Goal: Check status: Check status

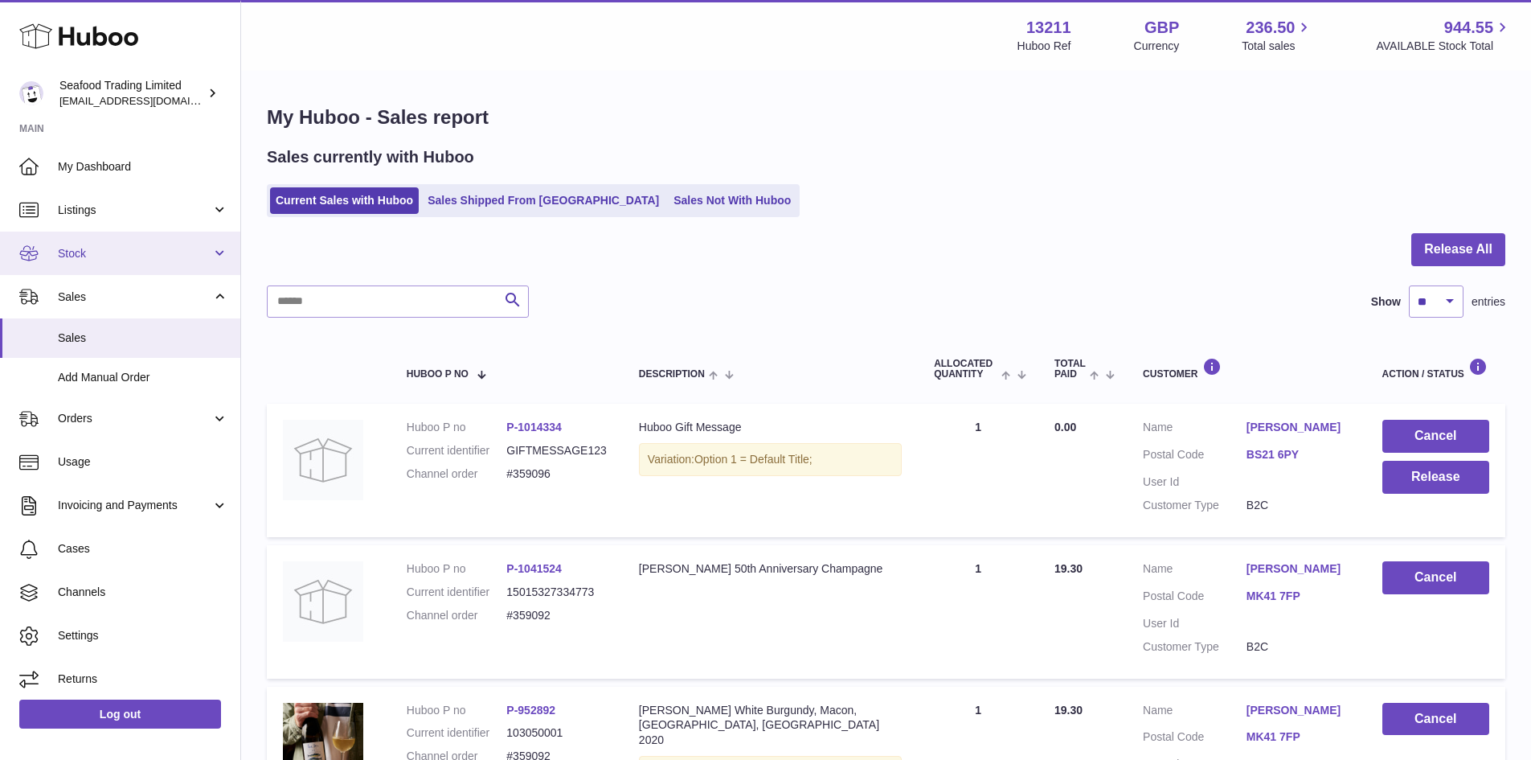
click at [76, 250] on span "Stock" at bounding box center [135, 253] width 154 height 15
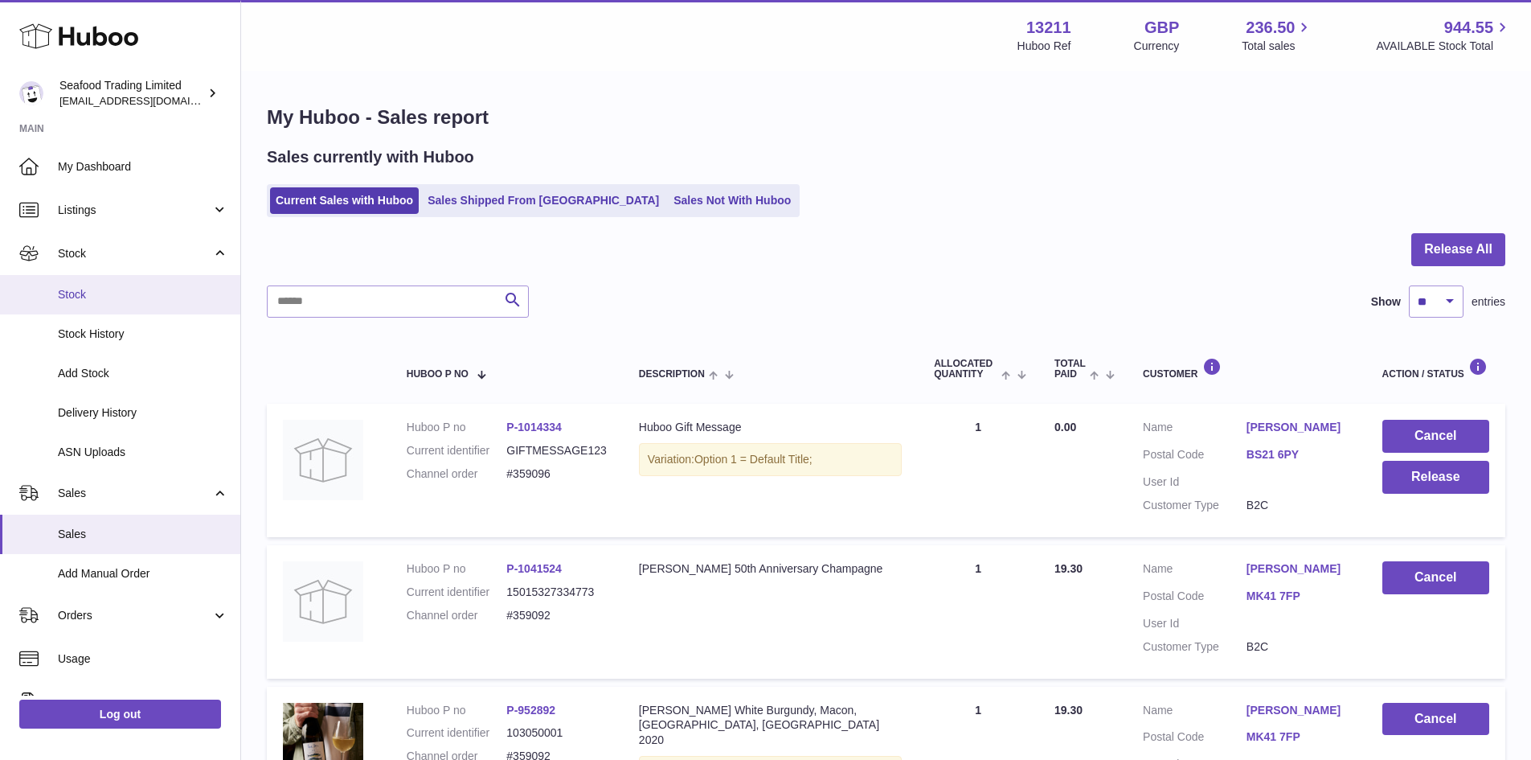
click at [82, 289] on span "Stock" at bounding box center [143, 294] width 170 height 15
click at [104, 297] on span "Stock" at bounding box center [143, 294] width 170 height 15
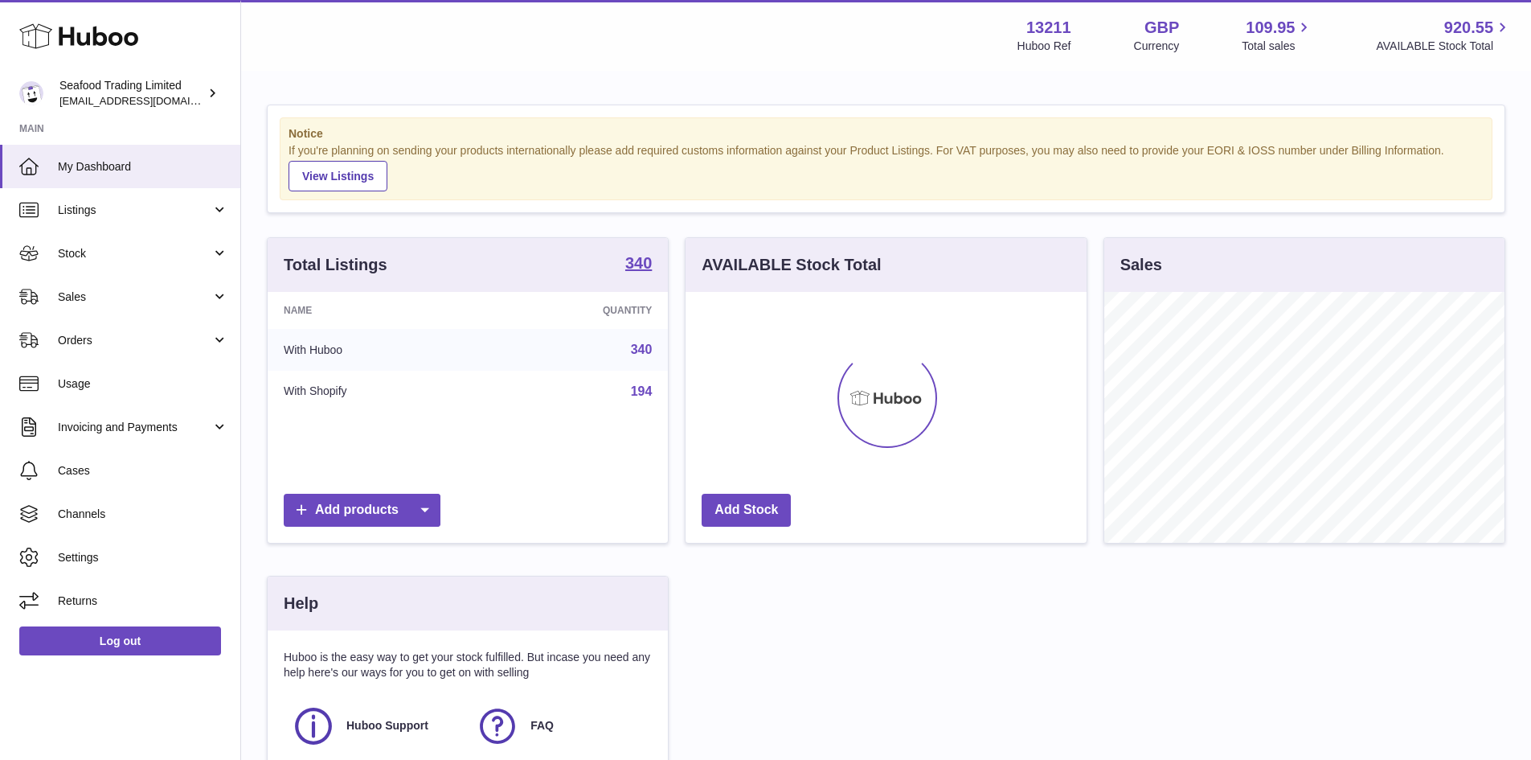
scroll to position [251, 401]
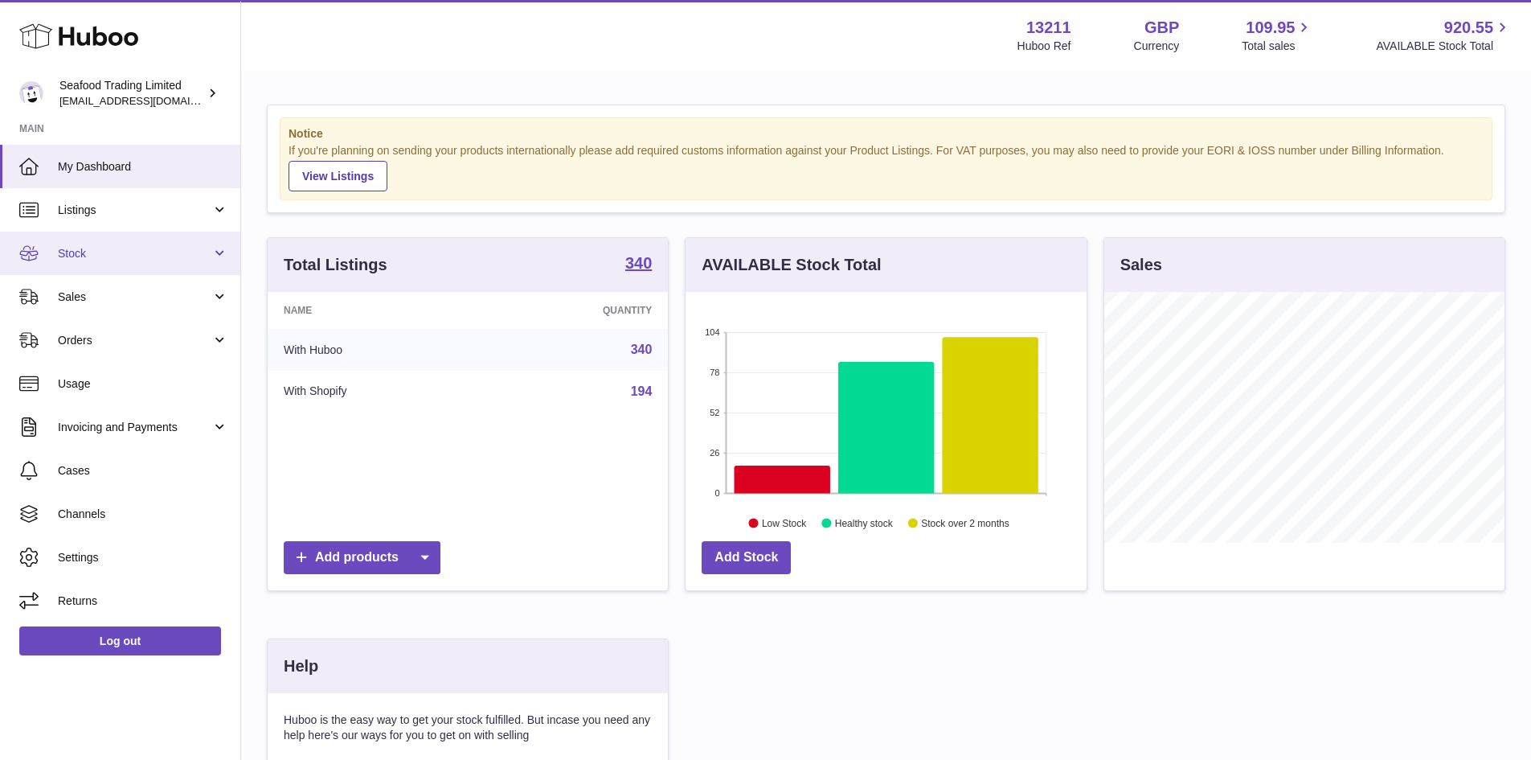
click at [96, 265] on link "Stock" at bounding box center [120, 252] width 240 height 43
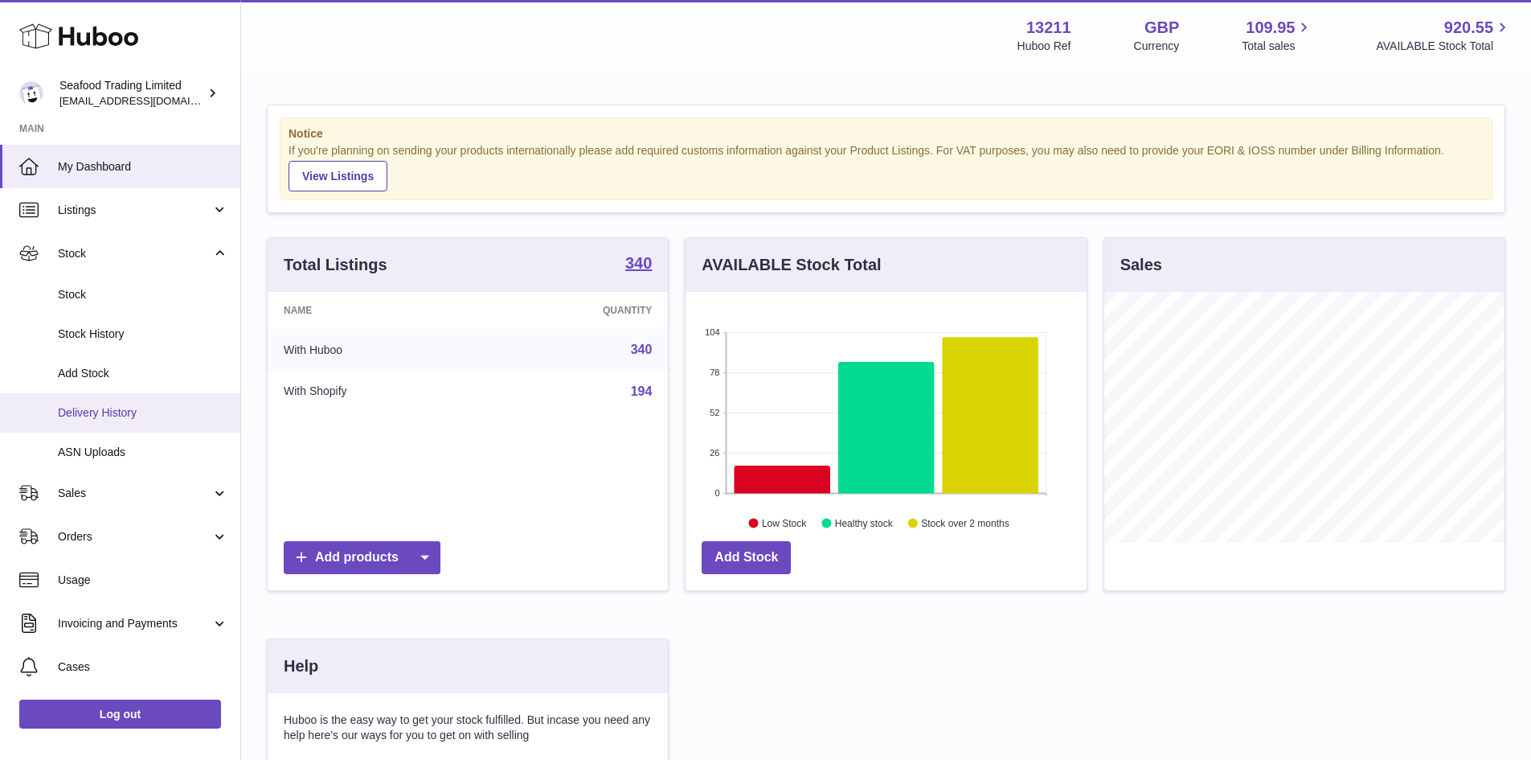
click at [144, 409] on span "Delivery History" at bounding box center [143, 412] width 170 height 15
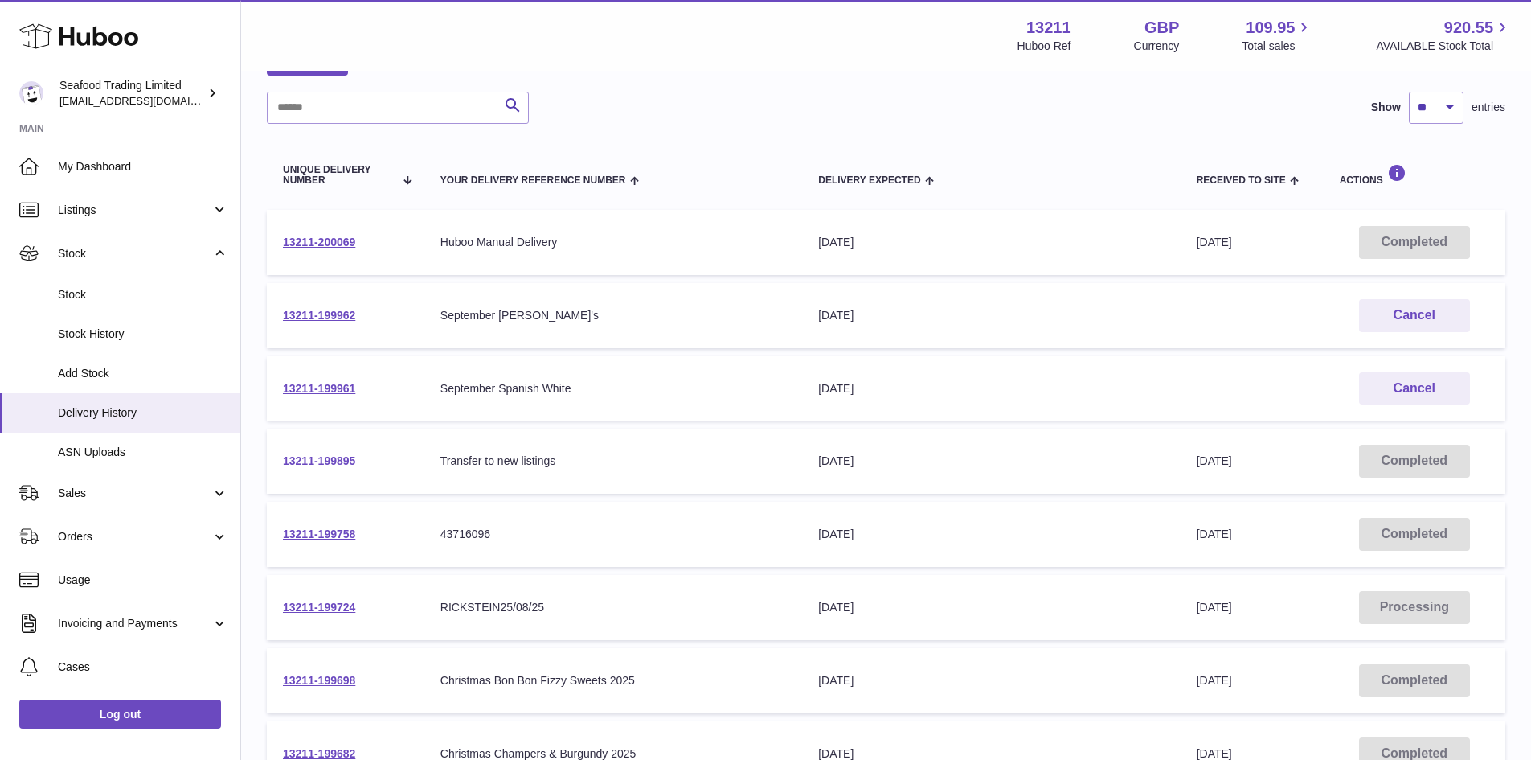
scroll to position [80, 0]
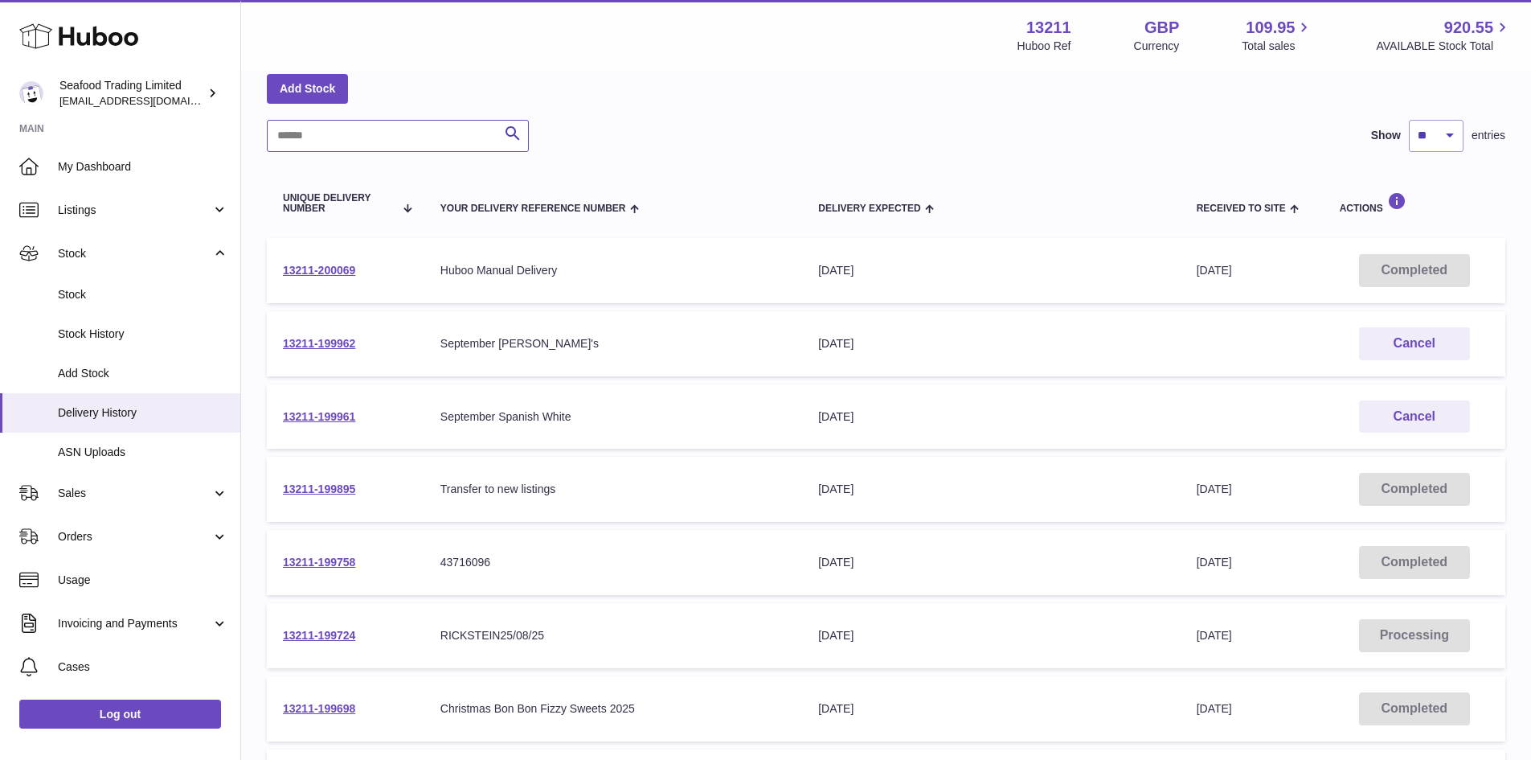
click at [382, 143] on input "text" at bounding box center [398, 136] width 262 height 32
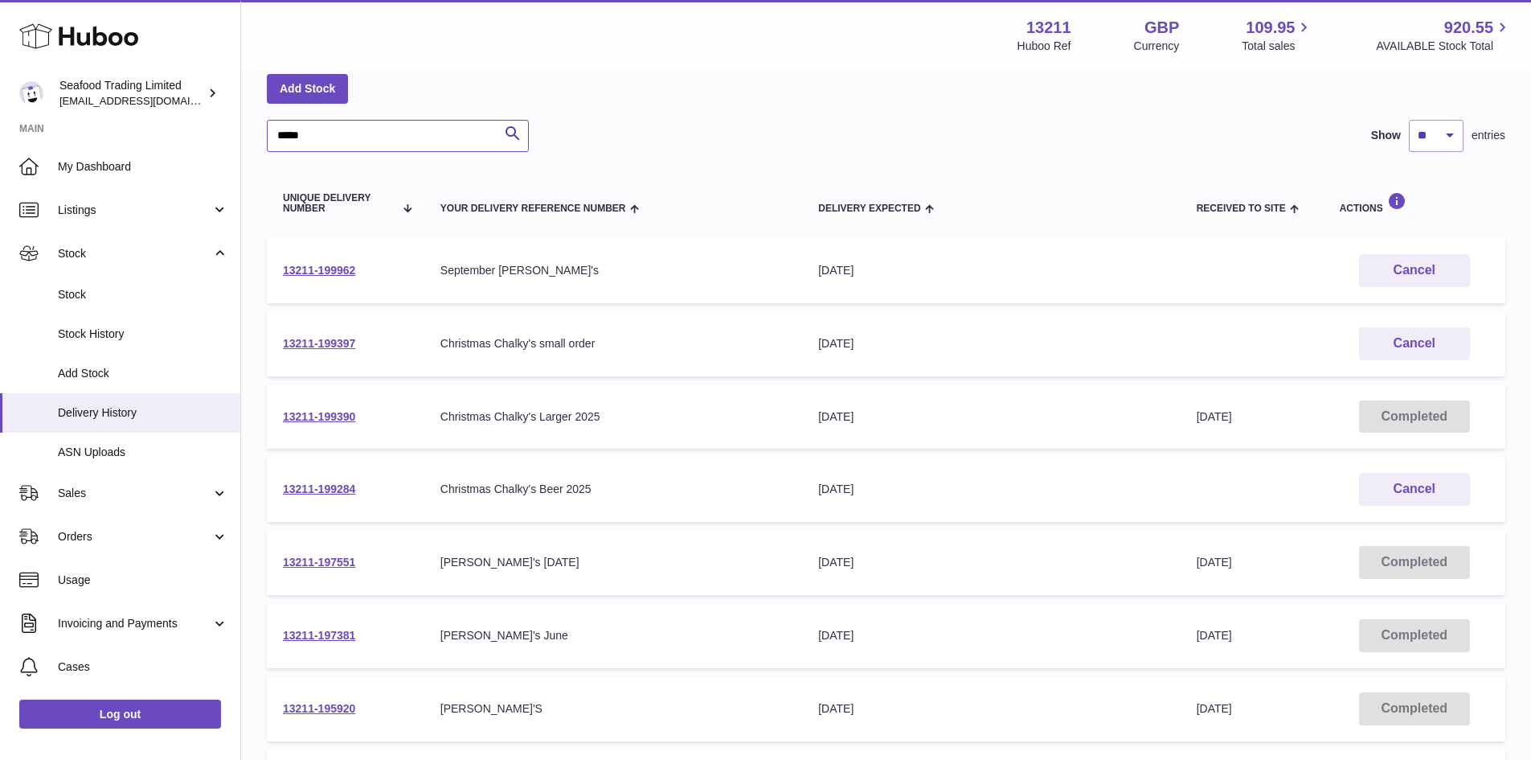
scroll to position [161, 0]
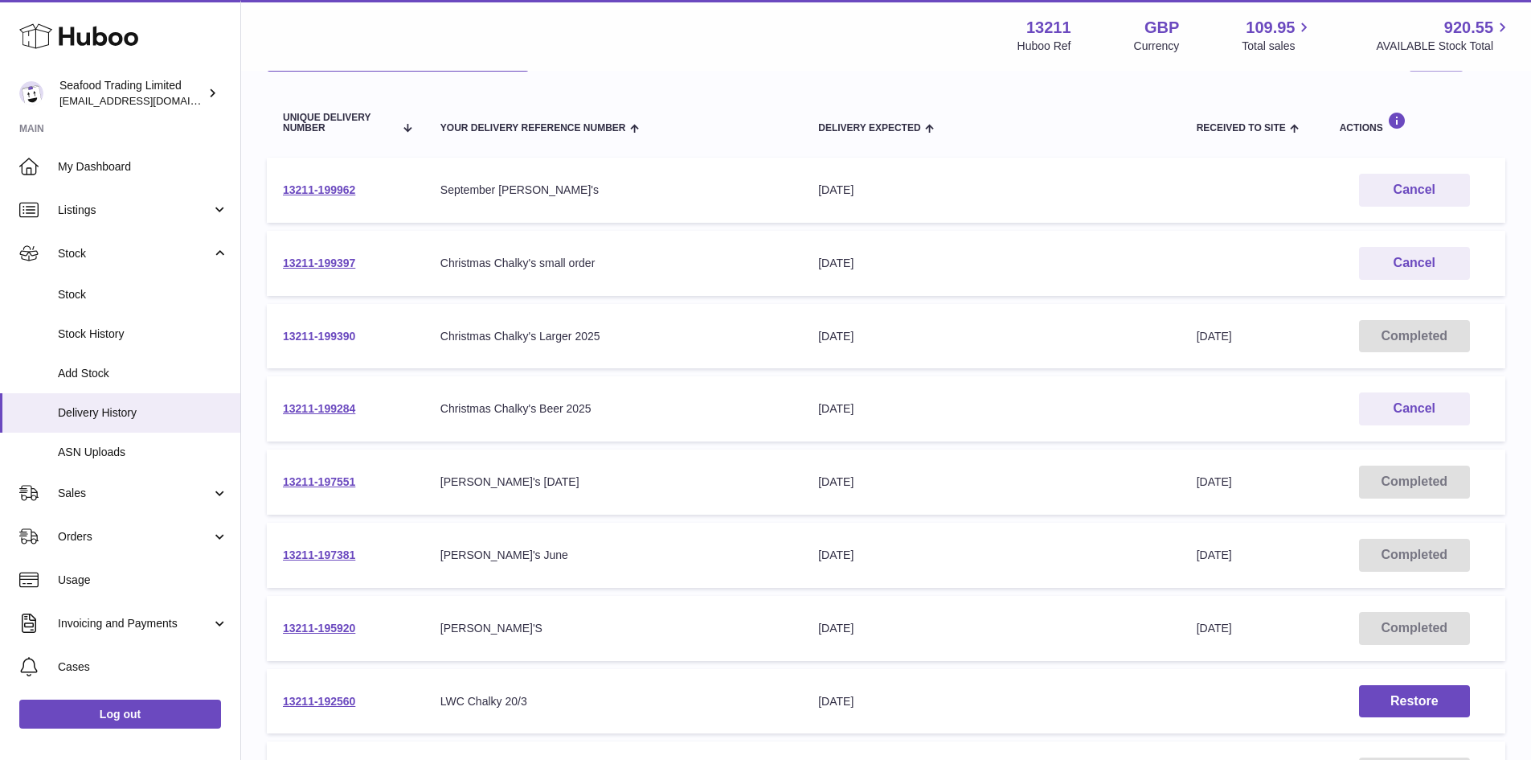
type input "*****"
click at [334, 334] on link "13211-199390" at bounding box center [319, 336] width 72 height 13
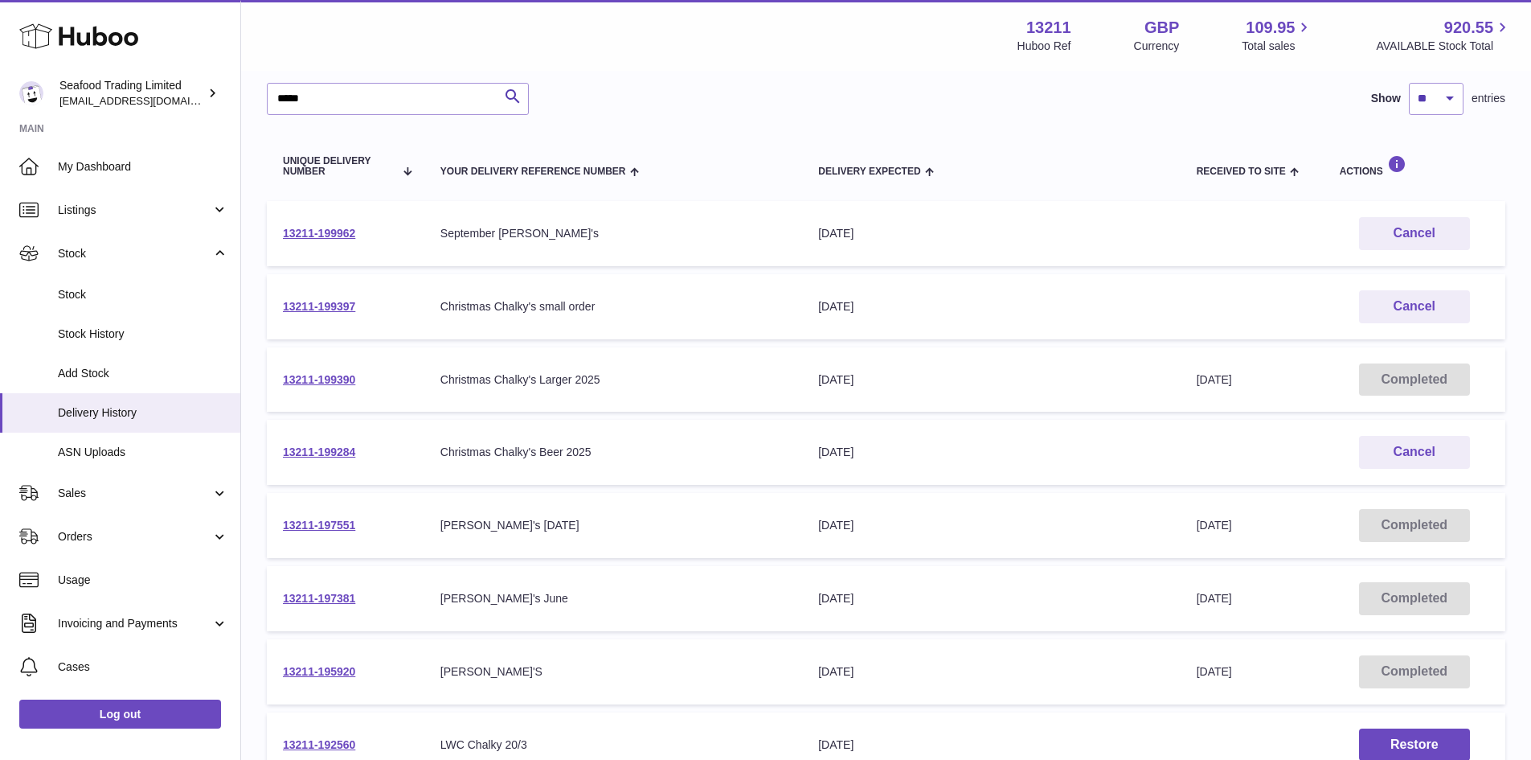
scroll to position [80, 0]
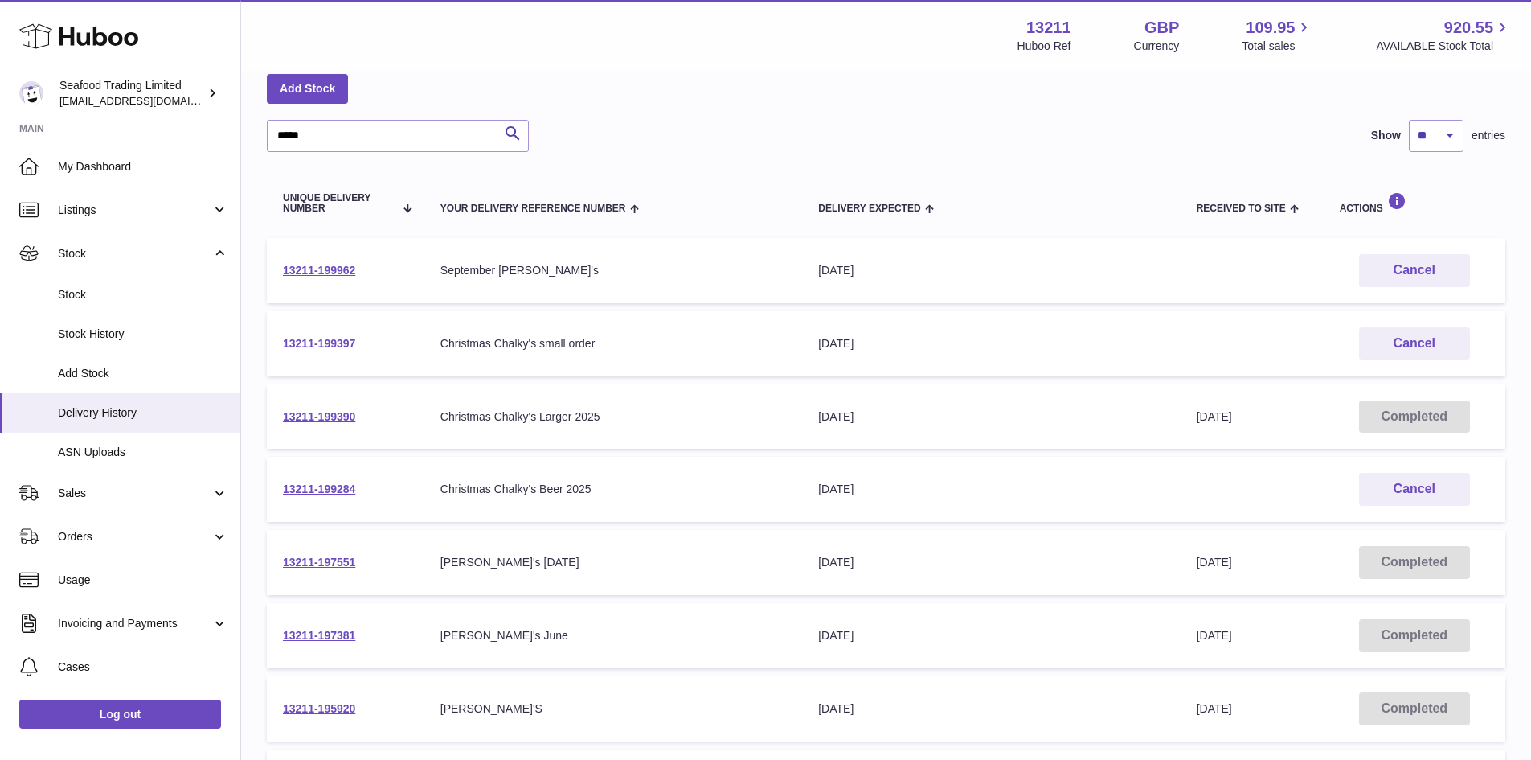
click at [312, 346] on link "13211-199397" at bounding box center [319, 343] width 72 height 13
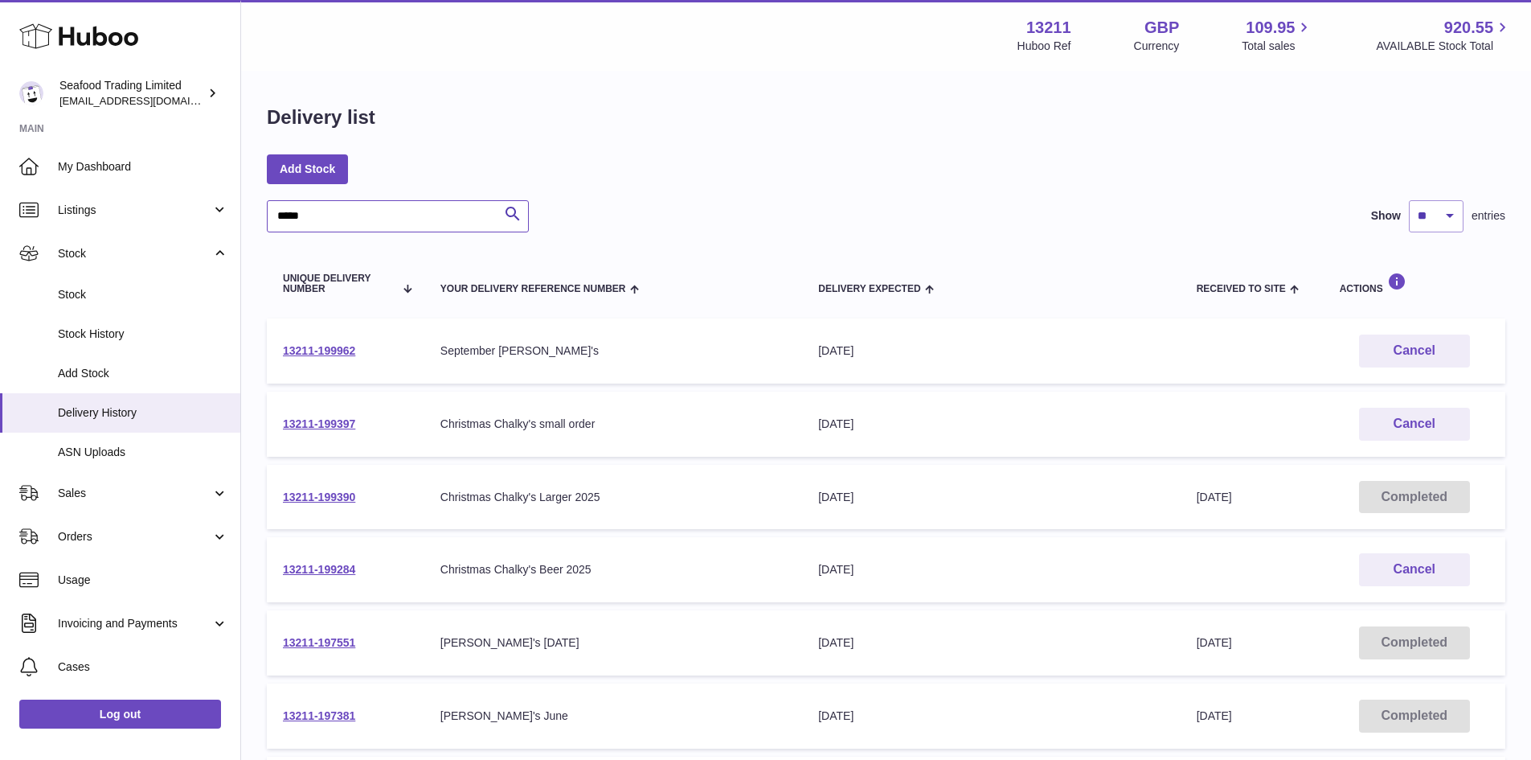
drag, startPoint x: 330, startPoint y: 219, endPoint x: 274, endPoint y: 226, distance: 55.9
click at [274, 226] on input "*****" at bounding box center [398, 216] width 262 height 32
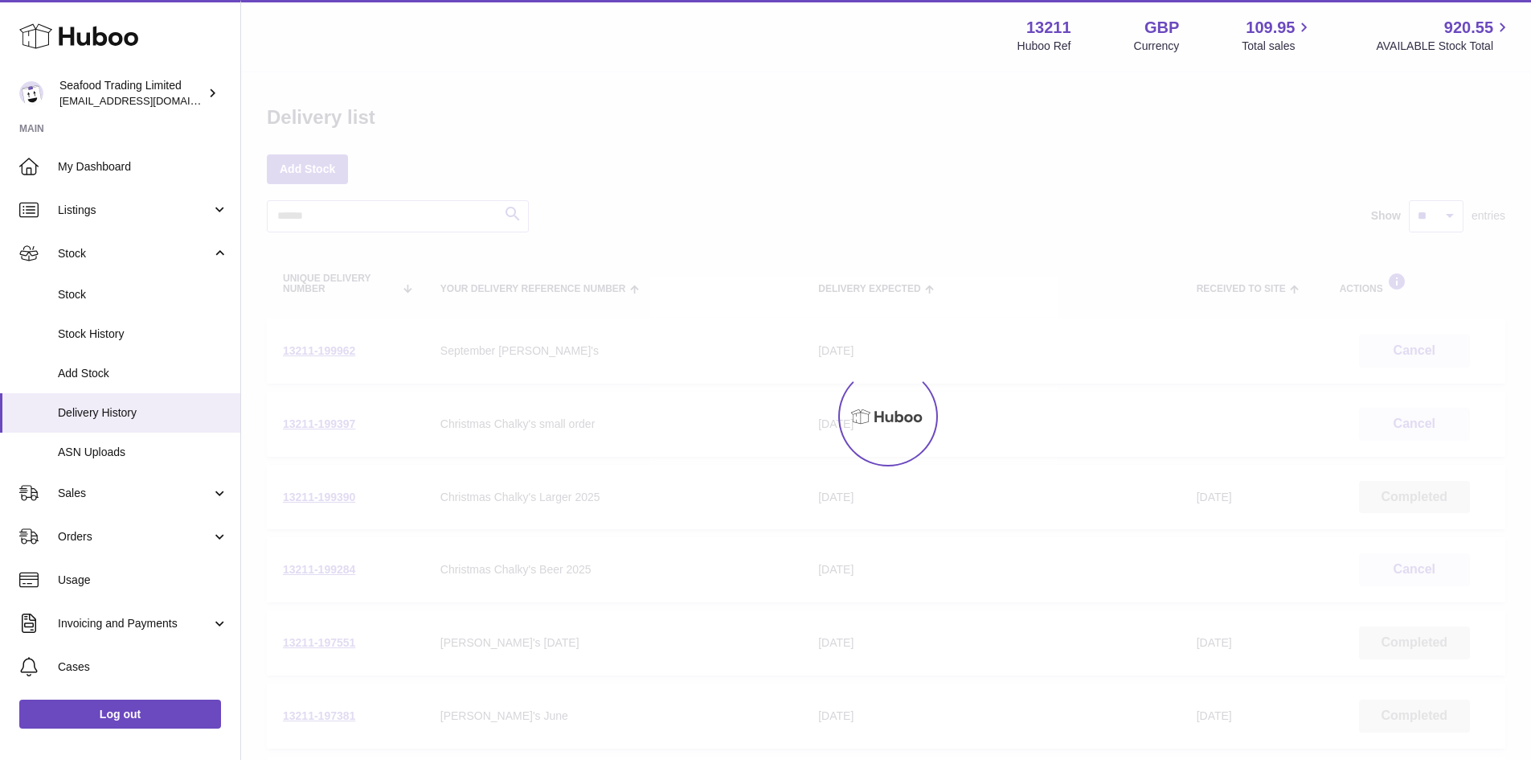
click at [1440, 219] on div at bounding box center [886, 415] width 1290 height 687
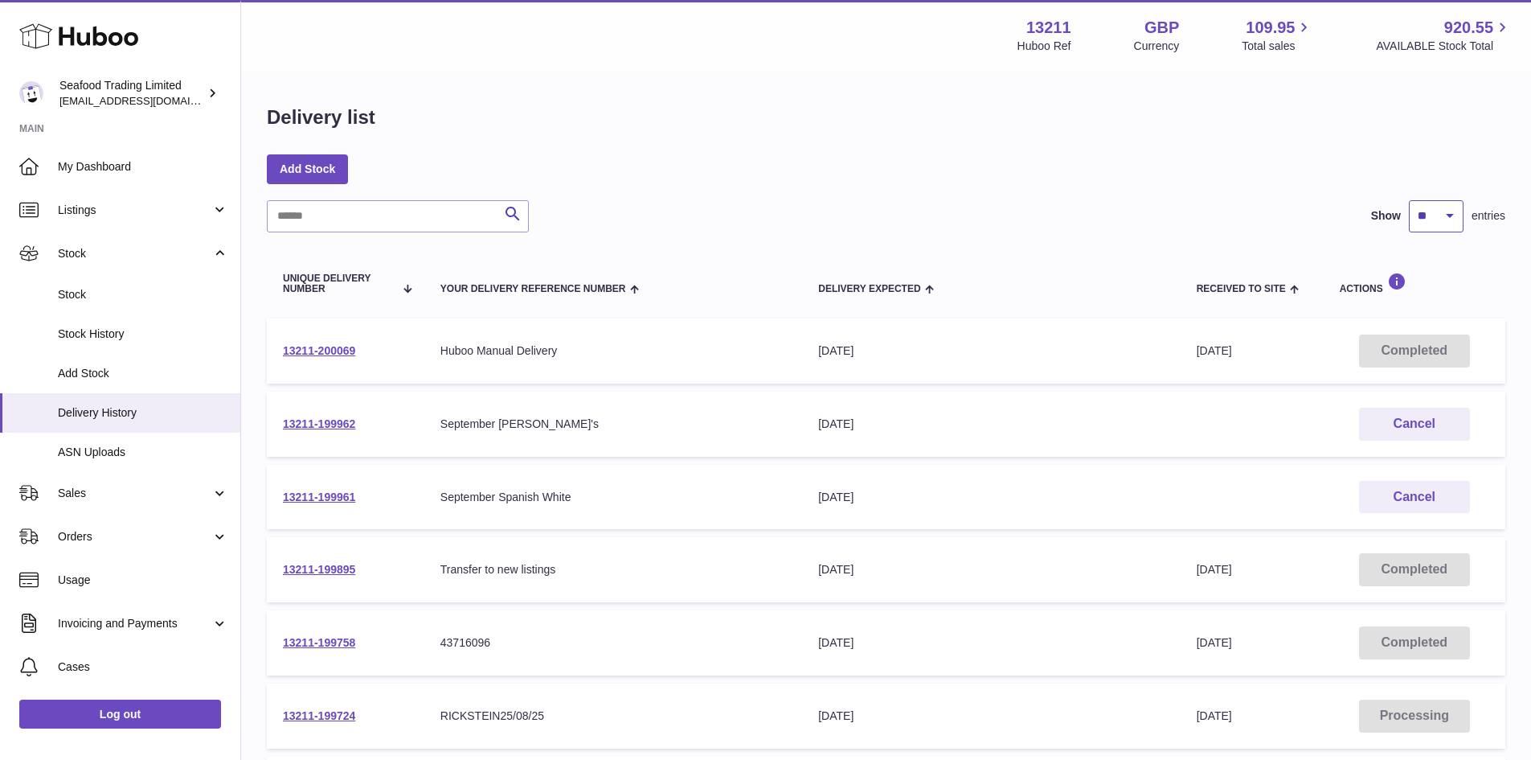
click at [1440, 222] on select "** ** ** ***" at bounding box center [1436, 216] width 55 height 32
select select "**"
click at [1409, 200] on select "** ** ** ***" at bounding box center [1436, 216] width 55 height 32
drag, startPoint x: 106, startPoint y: 166, endPoint x: 125, endPoint y: 170, distance: 19.9
click at [106, 166] on span "My Dashboard" at bounding box center [143, 166] width 170 height 15
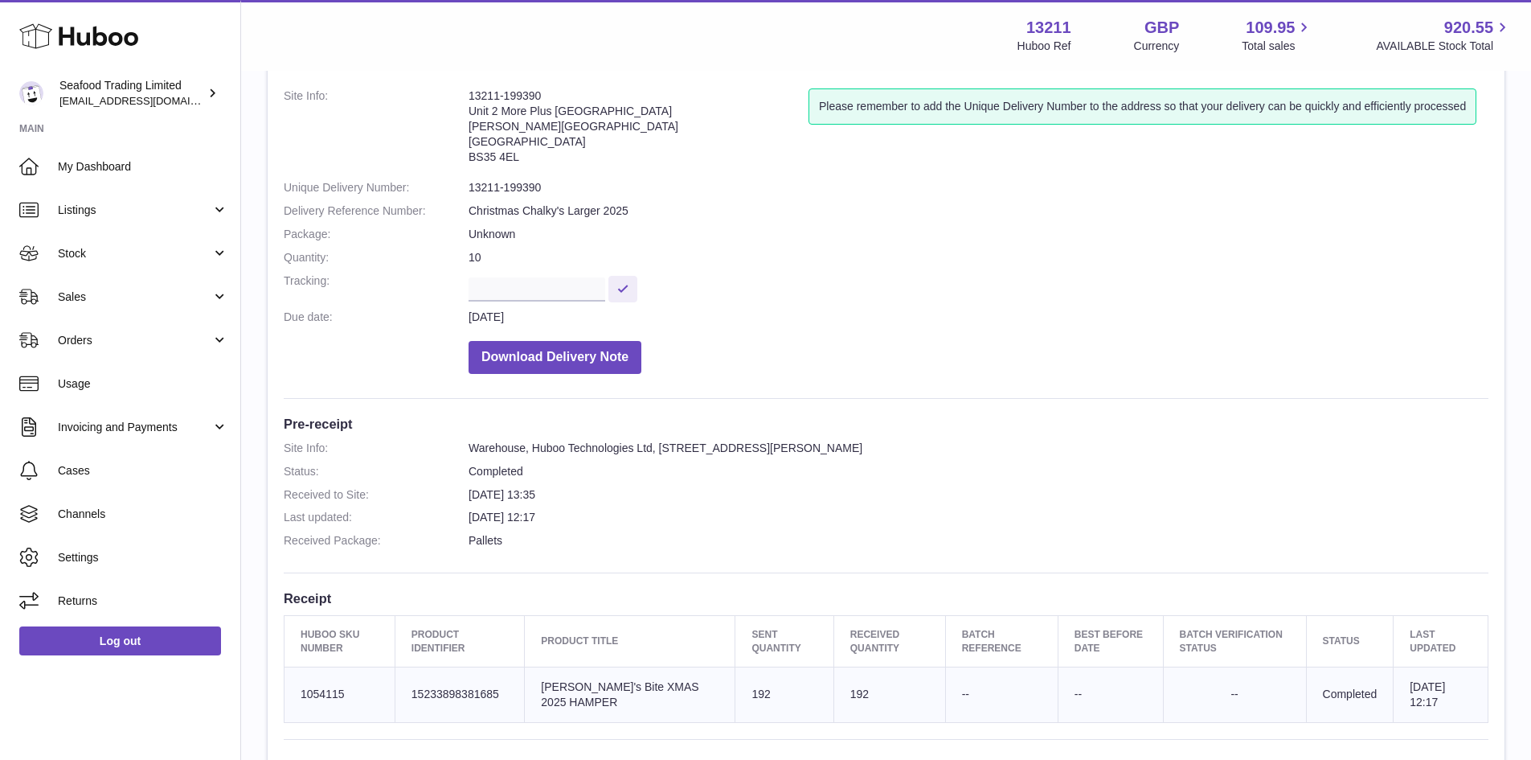
scroll to position [241, 0]
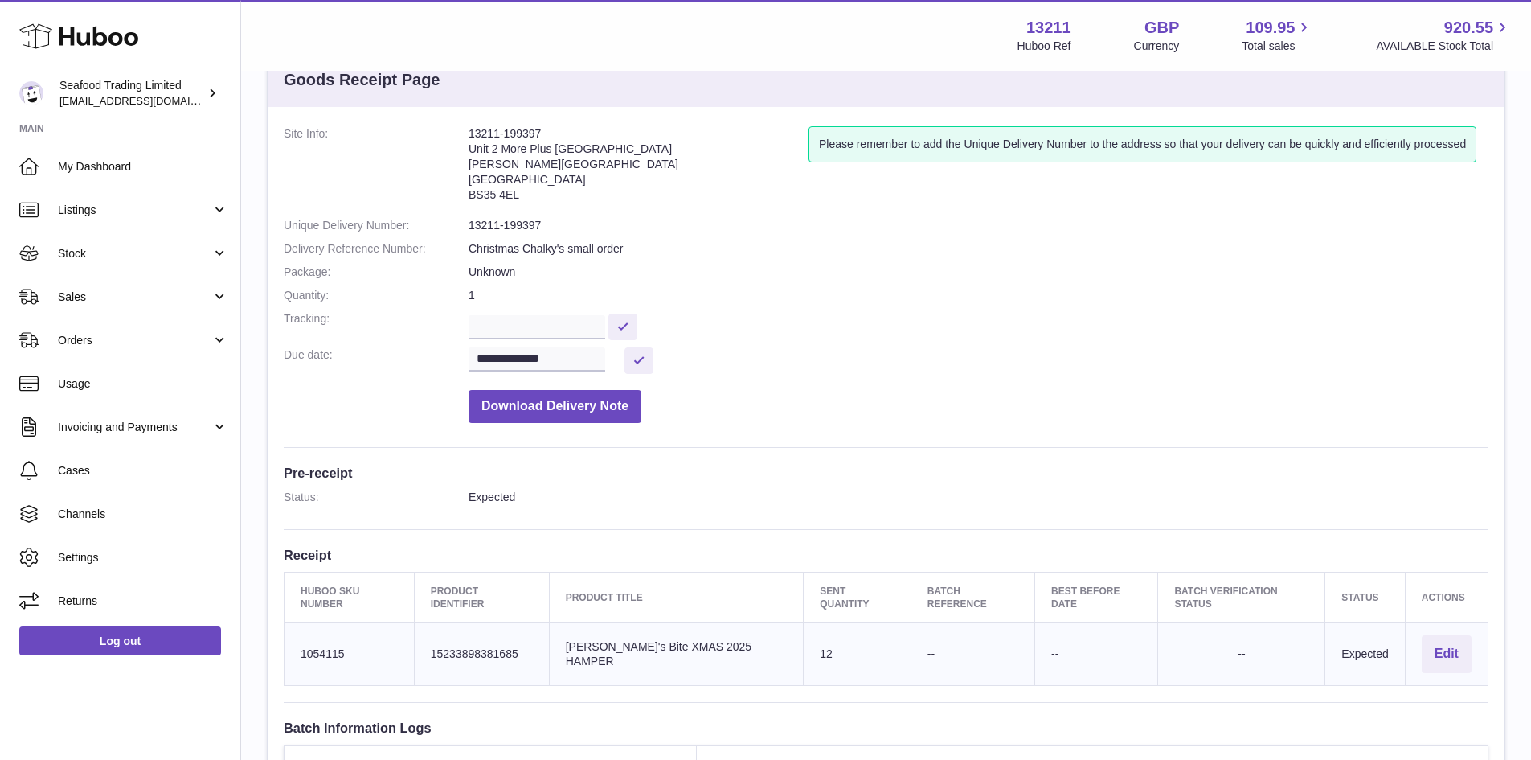
scroll to position [80, 0]
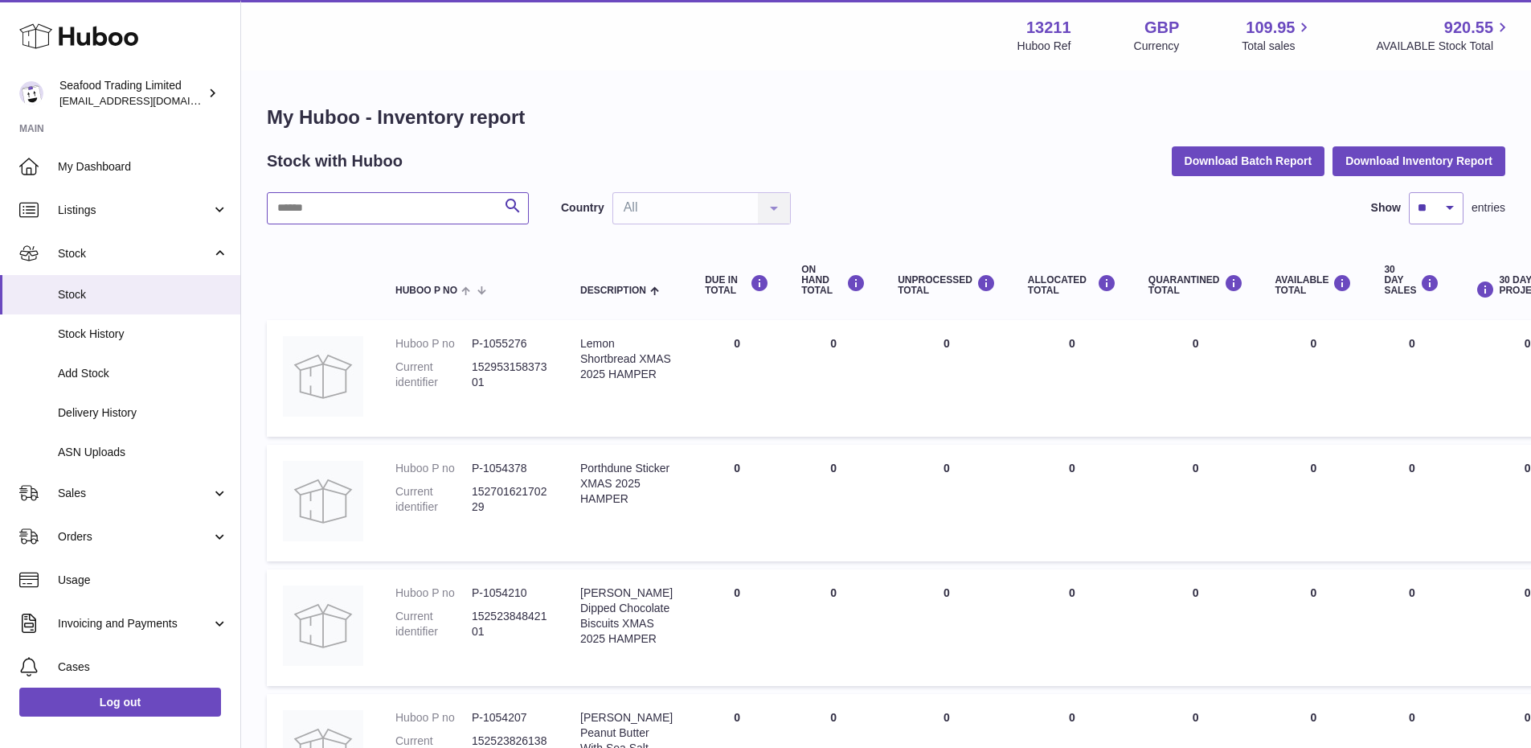
click at [339, 211] on input "text" at bounding box center [398, 208] width 262 height 32
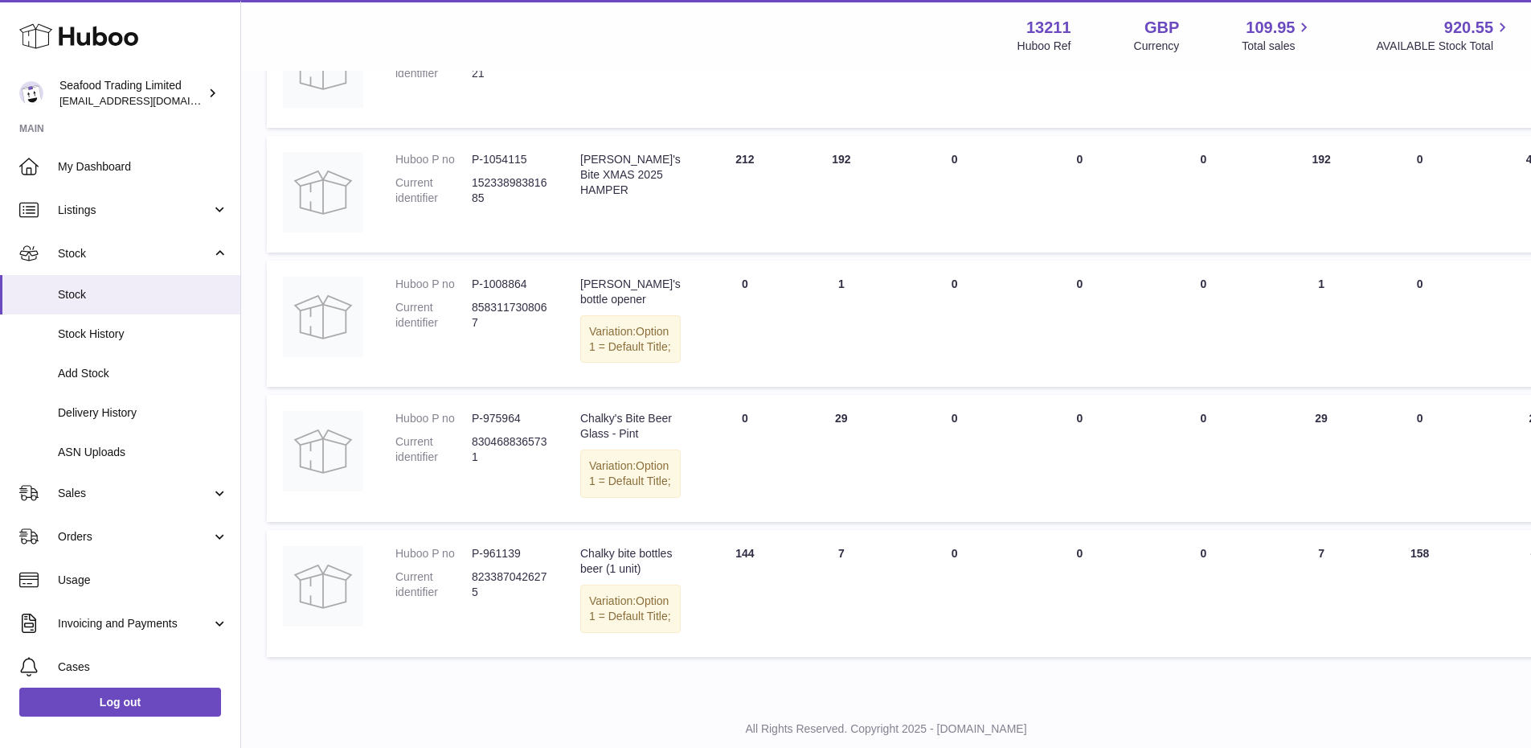
scroll to position [402, 0]
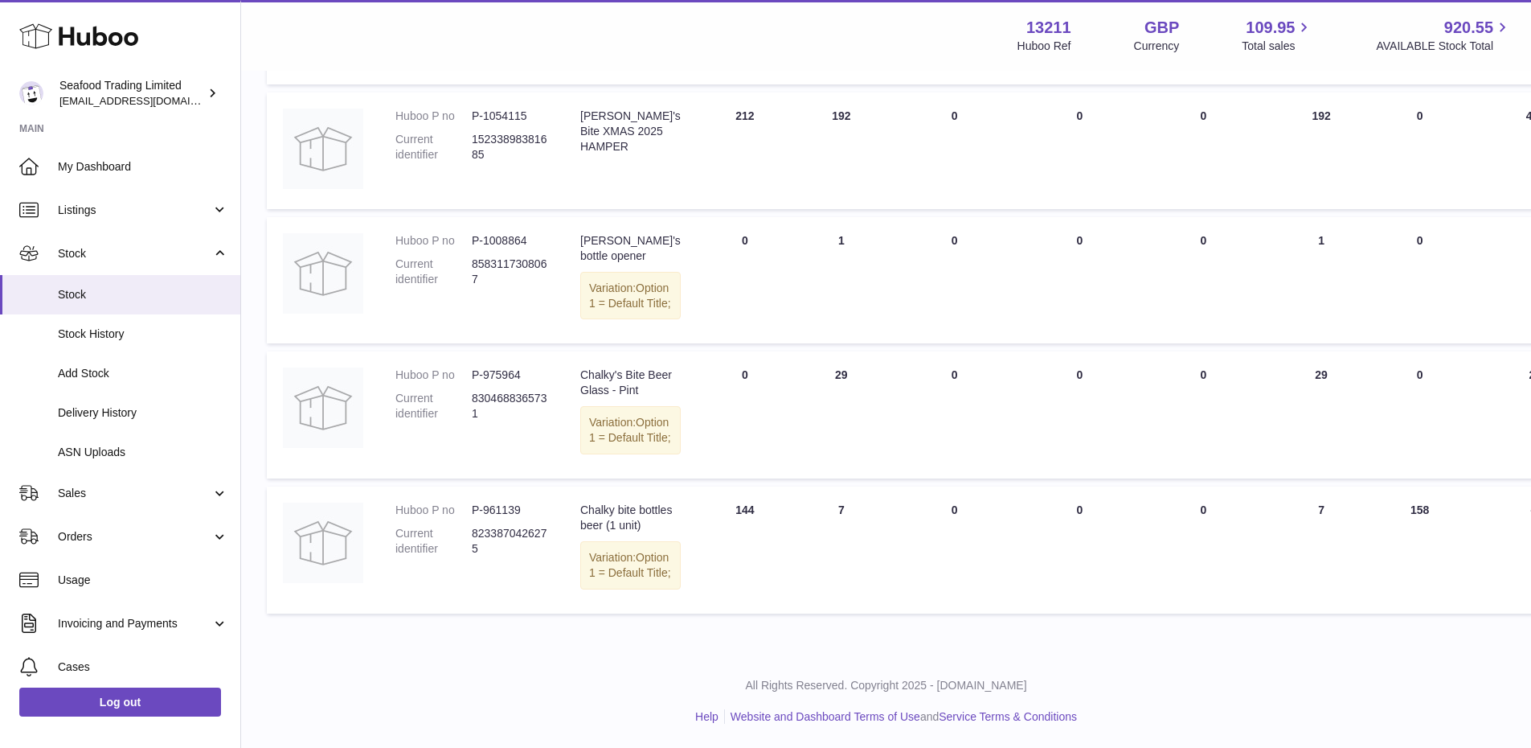
type input "*****"
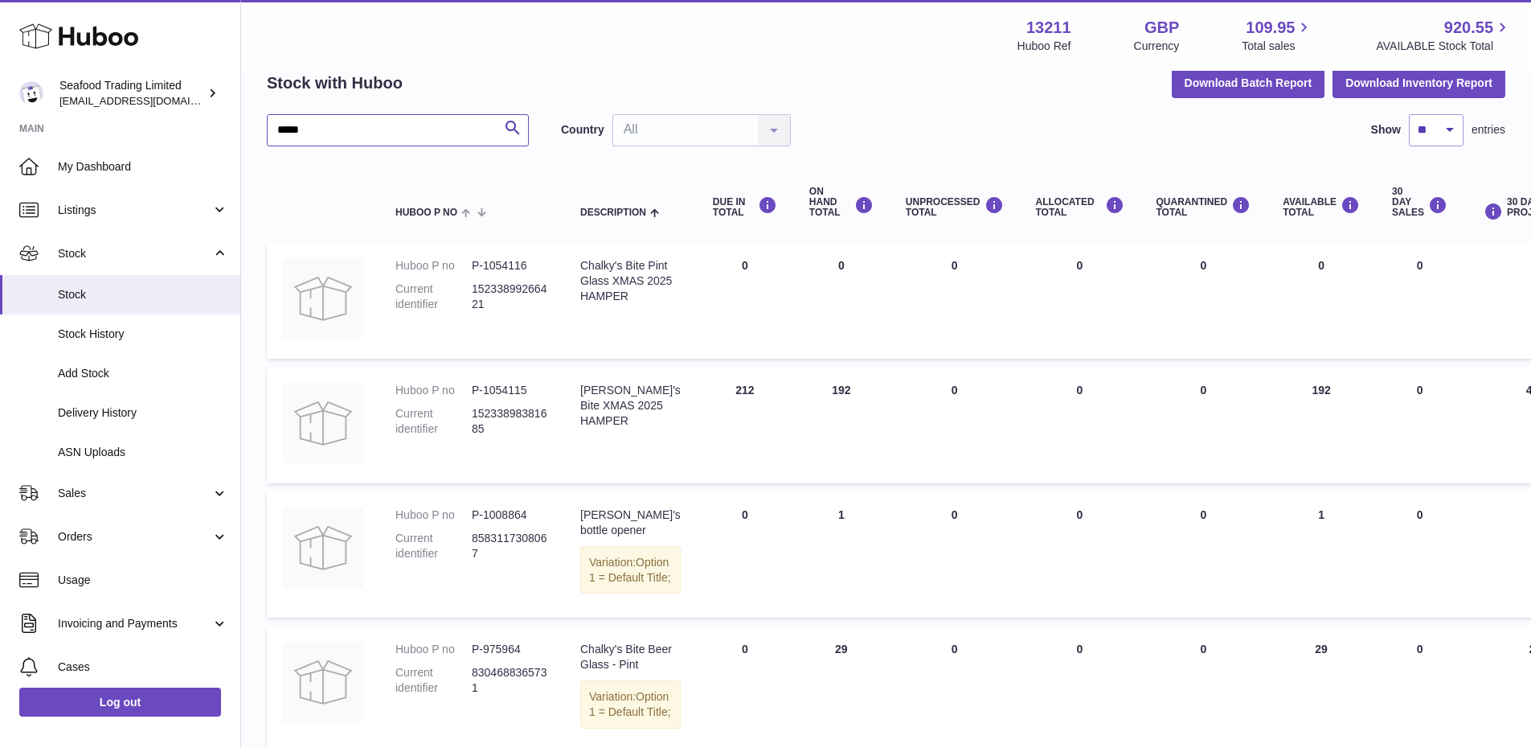
scroll to position [0, 0]
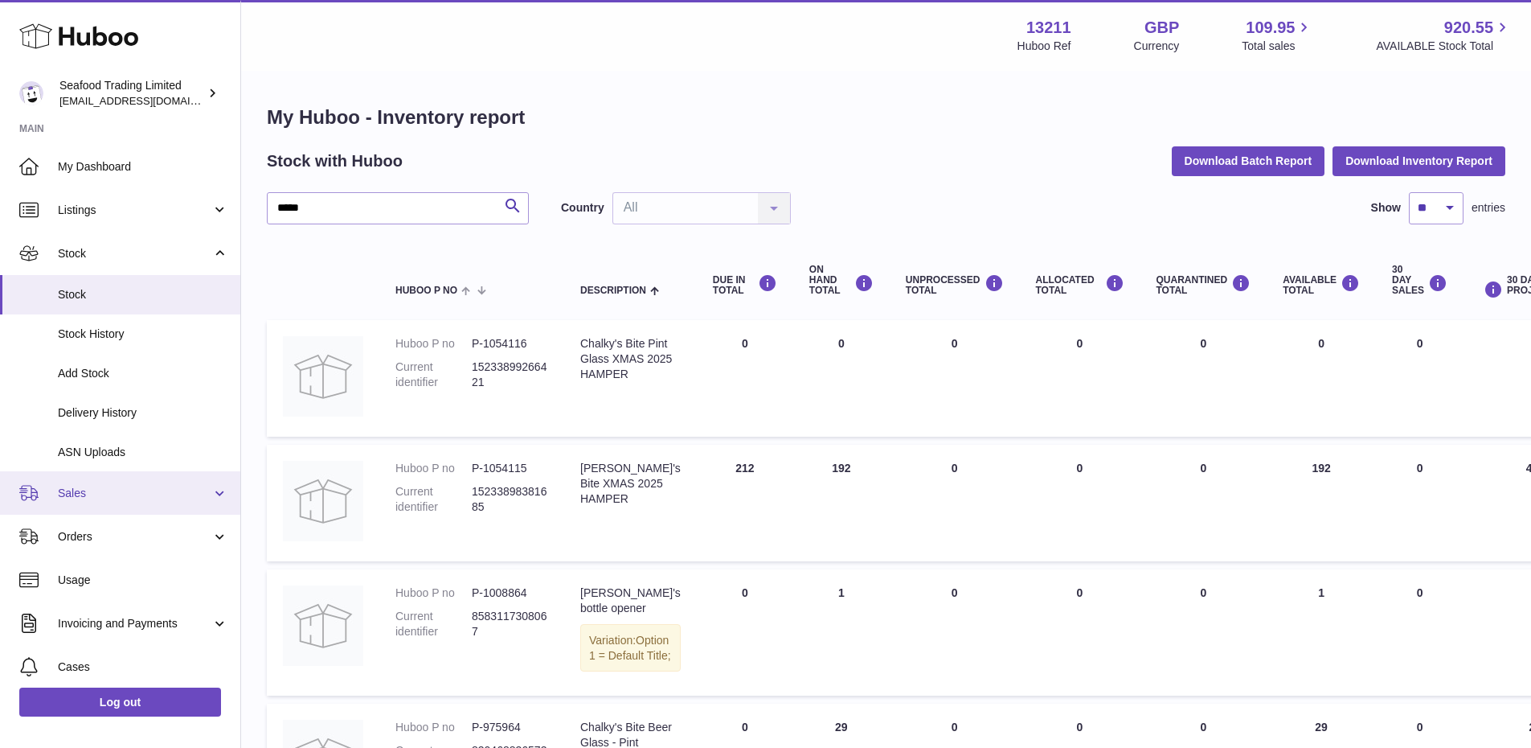
click at [109, 508] on link "Sales" at bounding box center [120, 492] width 240 height 43
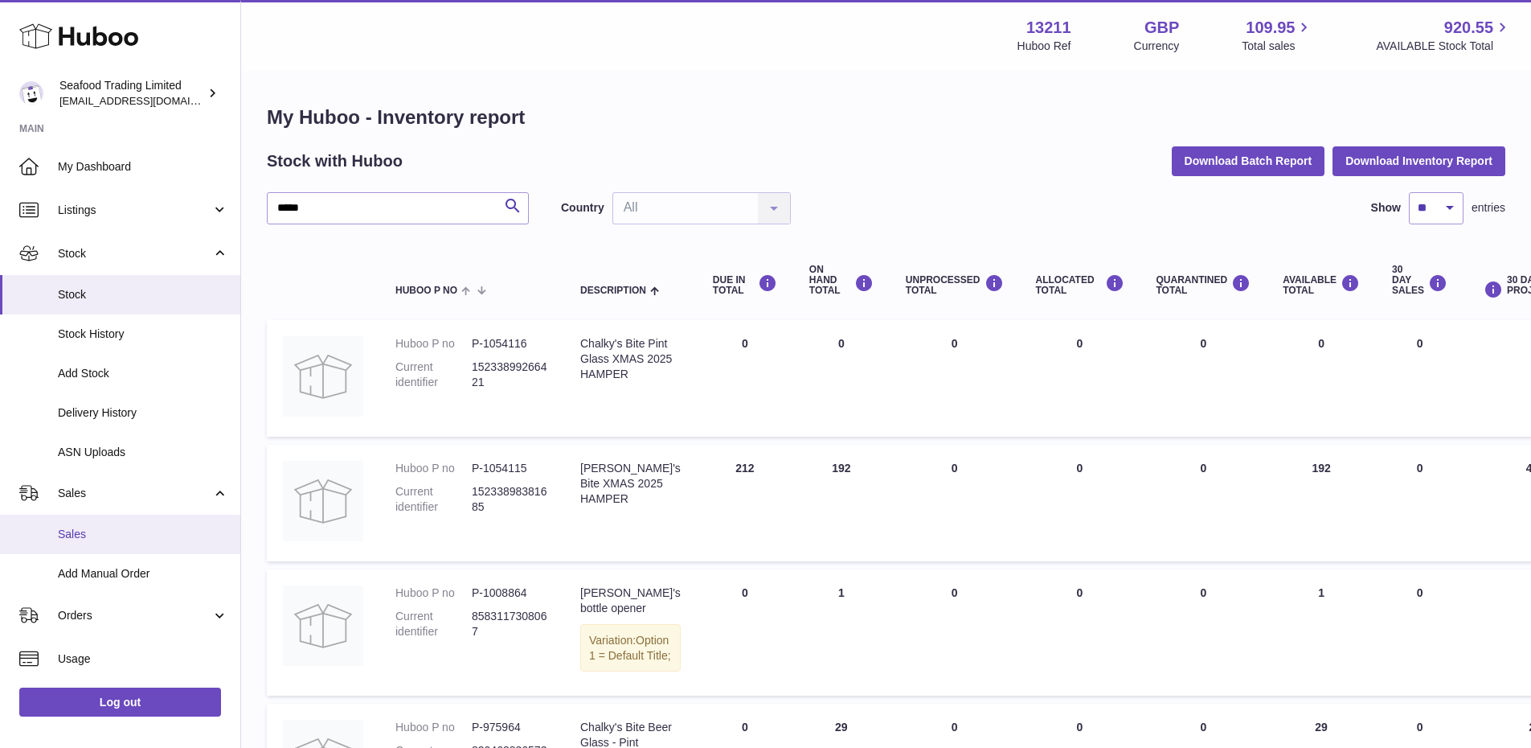
click at [93, 526] on link "Sales" at bounding box center [120, 533] width 240 height 39
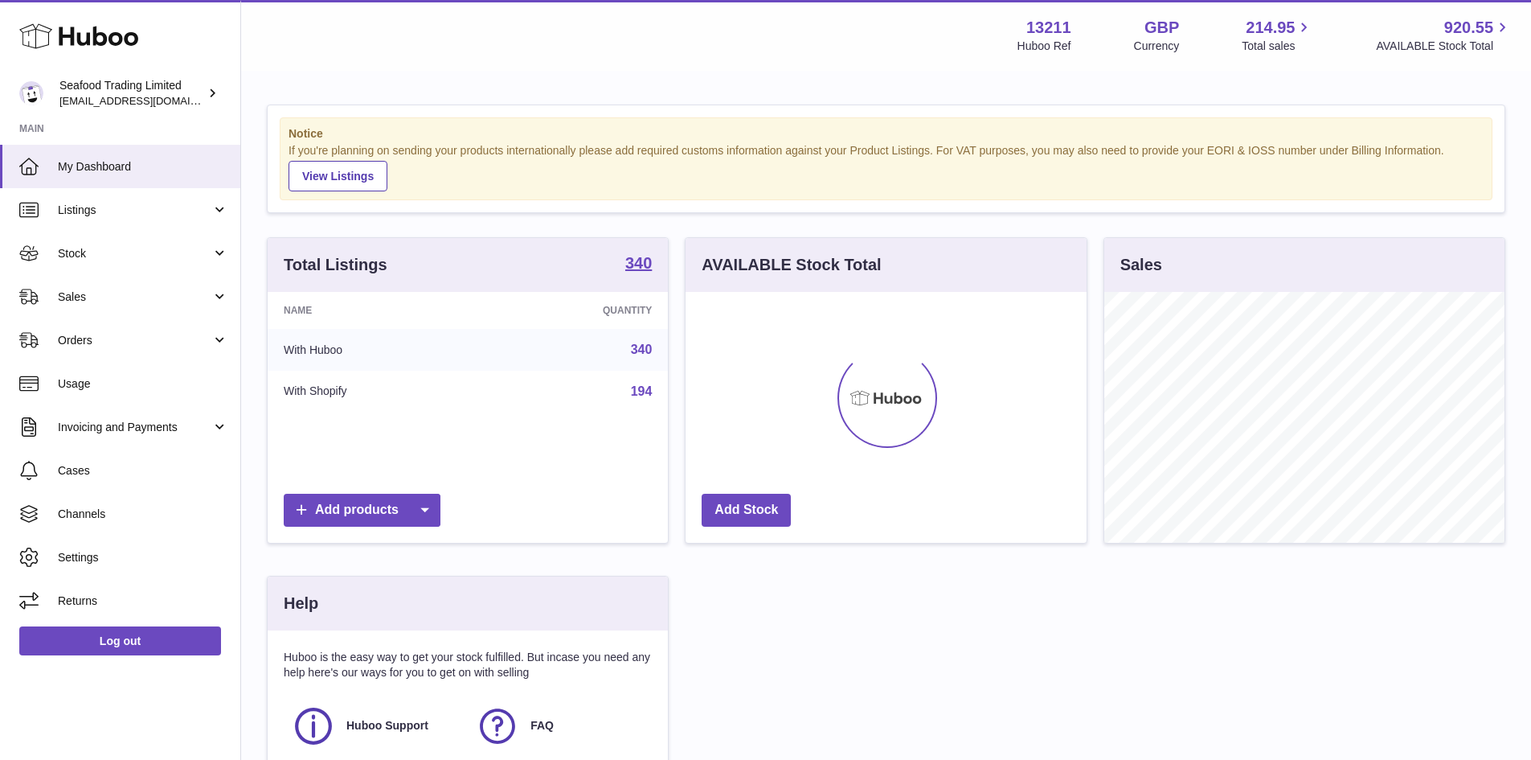
scroll to position [251, 401]
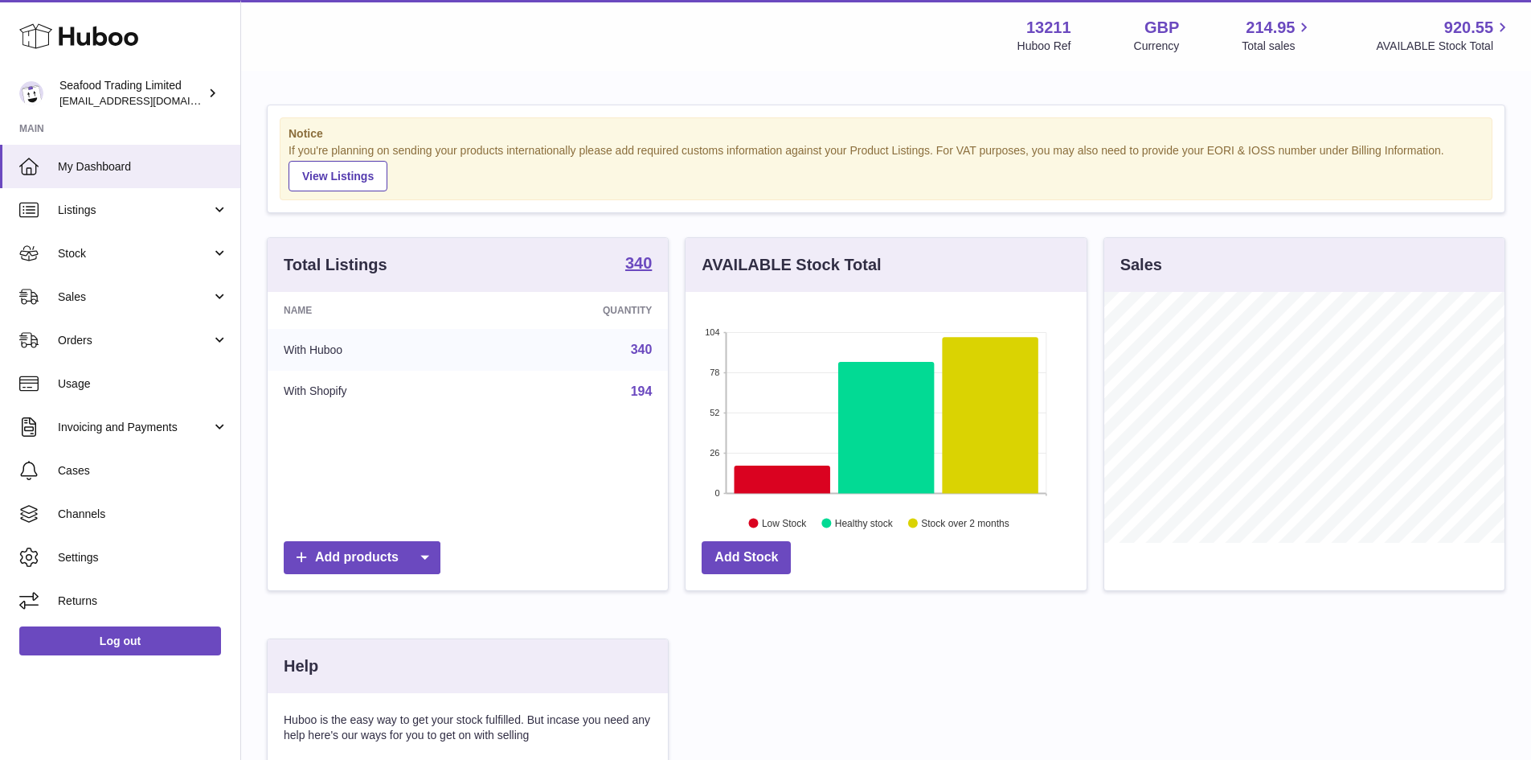
click at [769, 481] on icon at bounding box center [783, 479] width 96 height 28
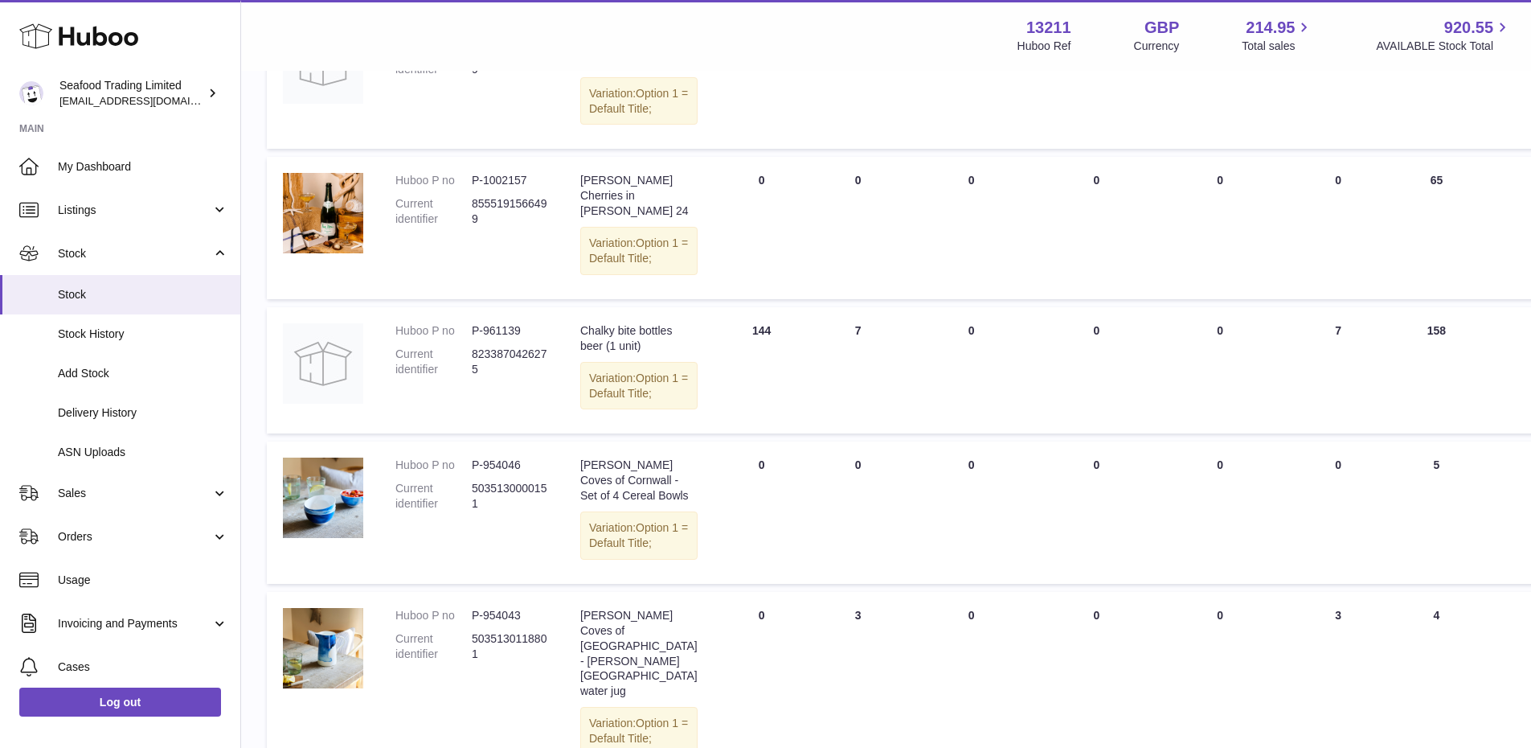
scroll to position [965, 0]
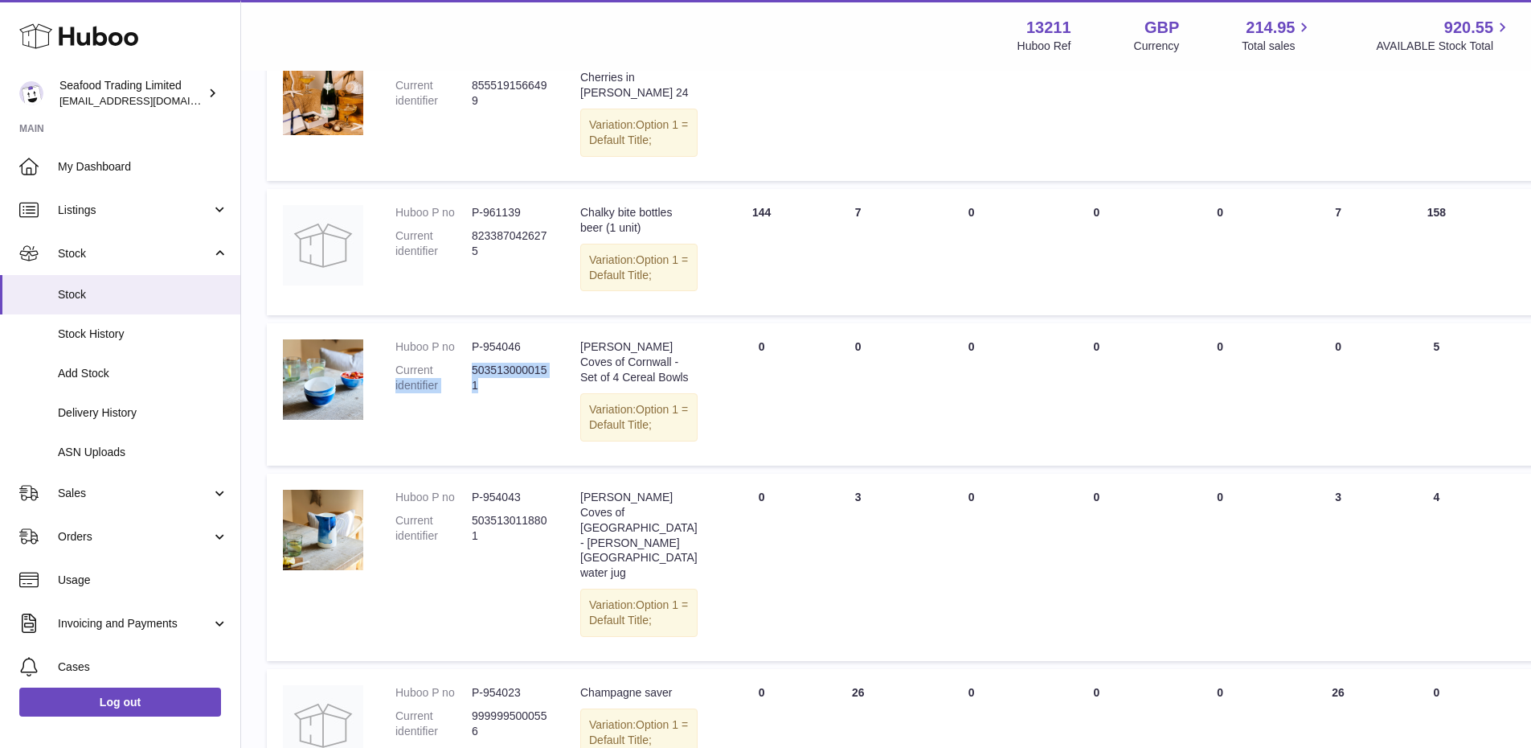
drag, startPoint x: 487, startPoint y: 590, endPoint x: 470, endPoint y: 578, distance: 20.7
click at [470, 401] on dl "Huboo P no P-954046 Current identifier 5035130000151" at bounding box center [471, 370] width 153 height 62
click at [517, 401] on dl "Huboo P no P-954046 Current identifier 5035130000151" at bounding box center [471, 370] width 153 height 62
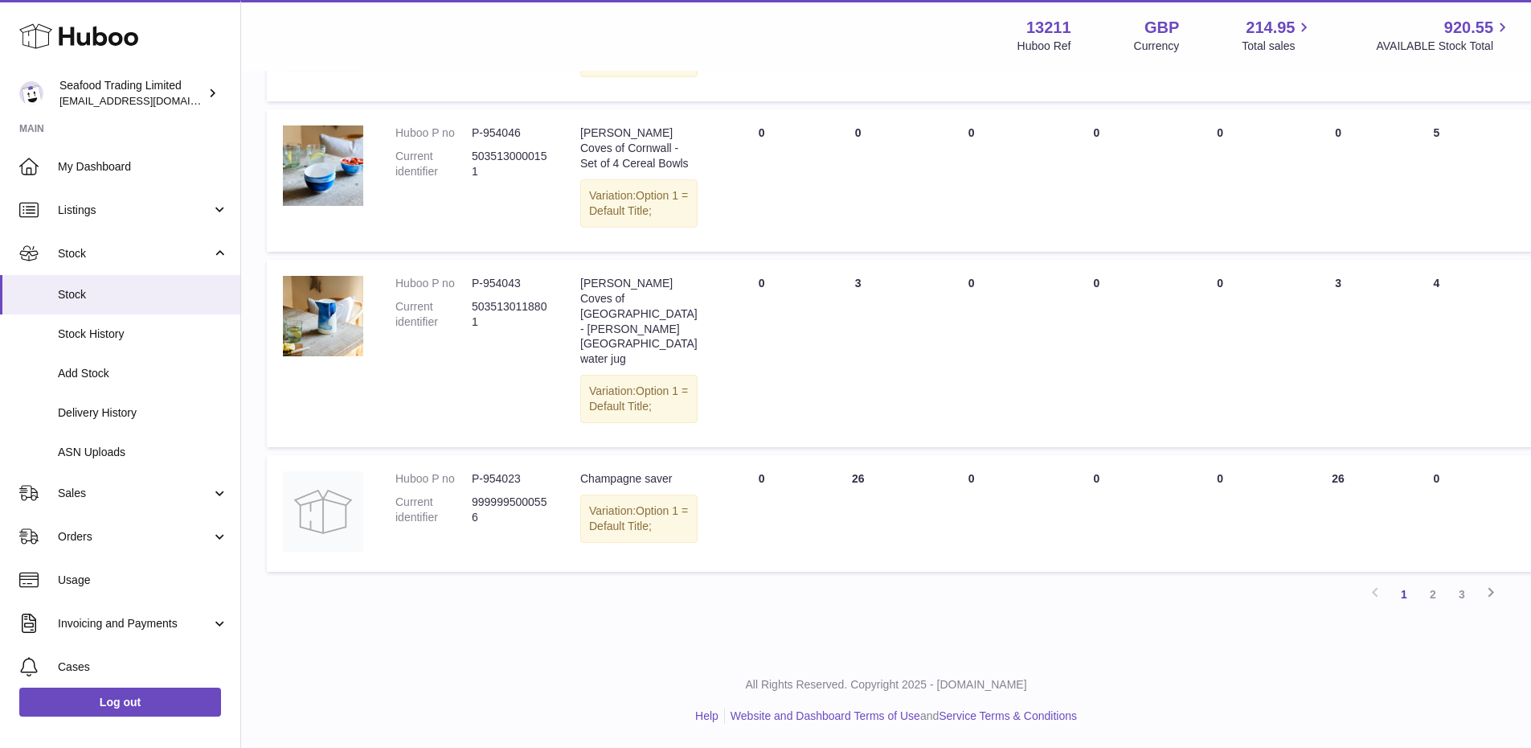
scroll to position [1447, 0]
click at [1433, 608] on link "2" at bounding box center [1433, 594] width 29 height 29
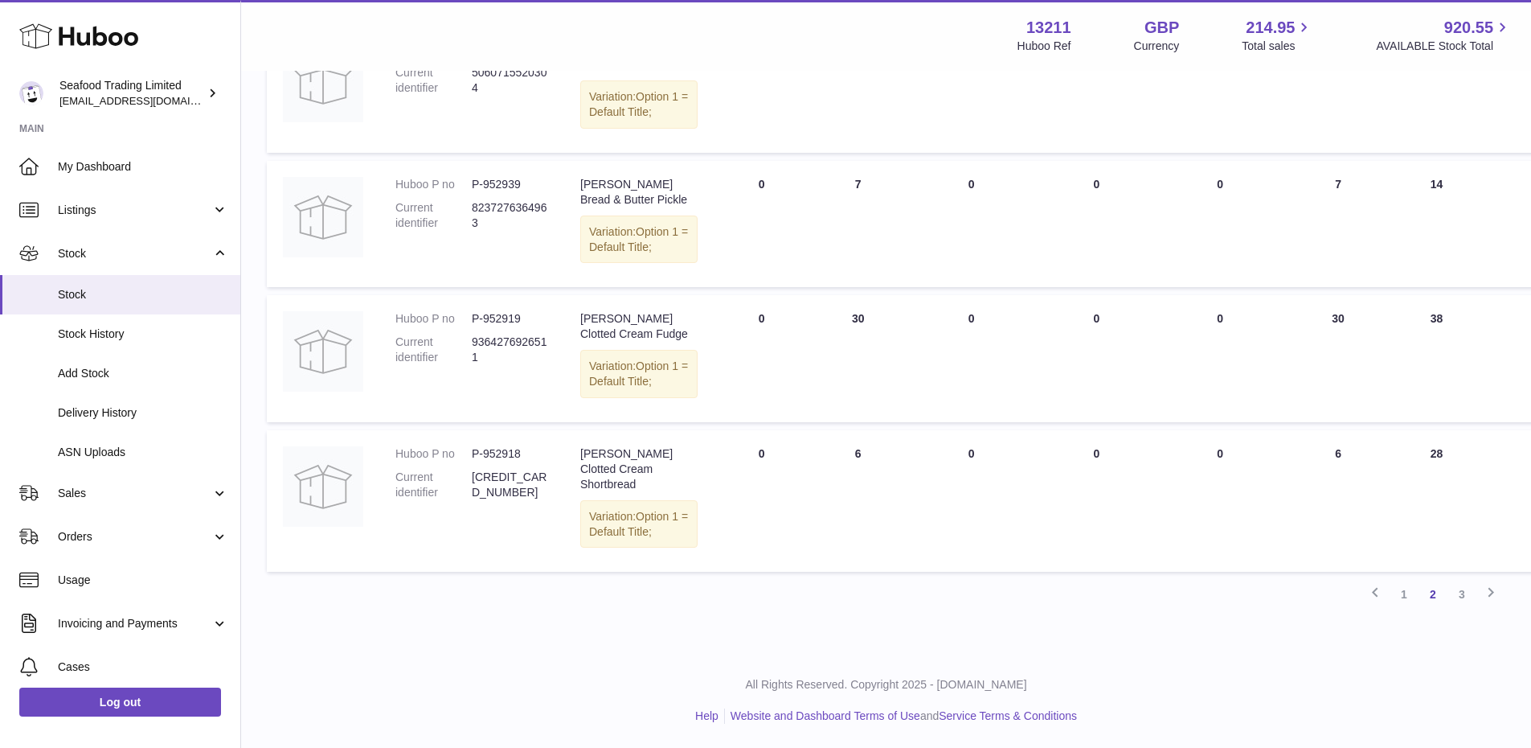
scroll to position [1439, 0]
click at [1464, 608] on link "3" at bounding box center [1462, 594] width 29 height 29
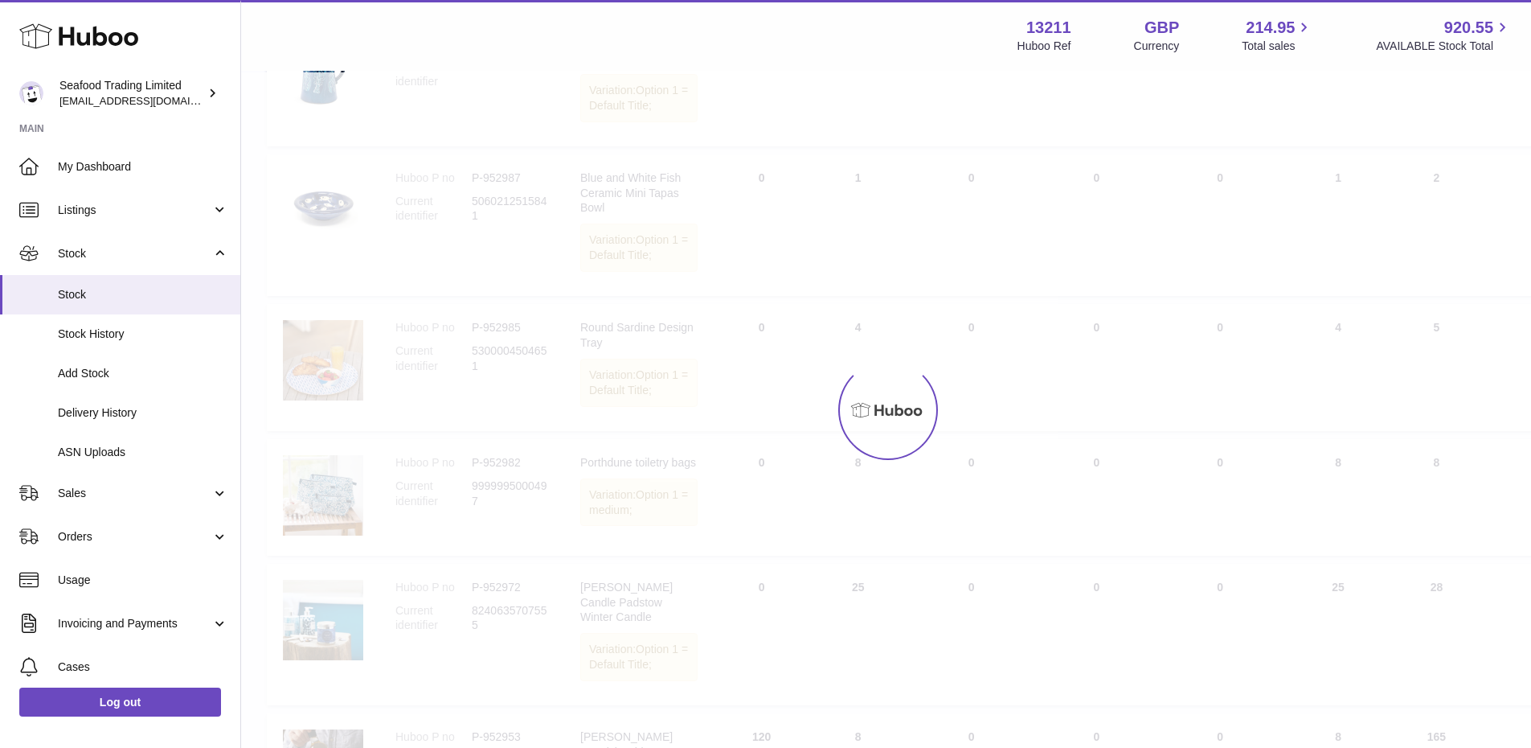
scroll to position [72, 0]
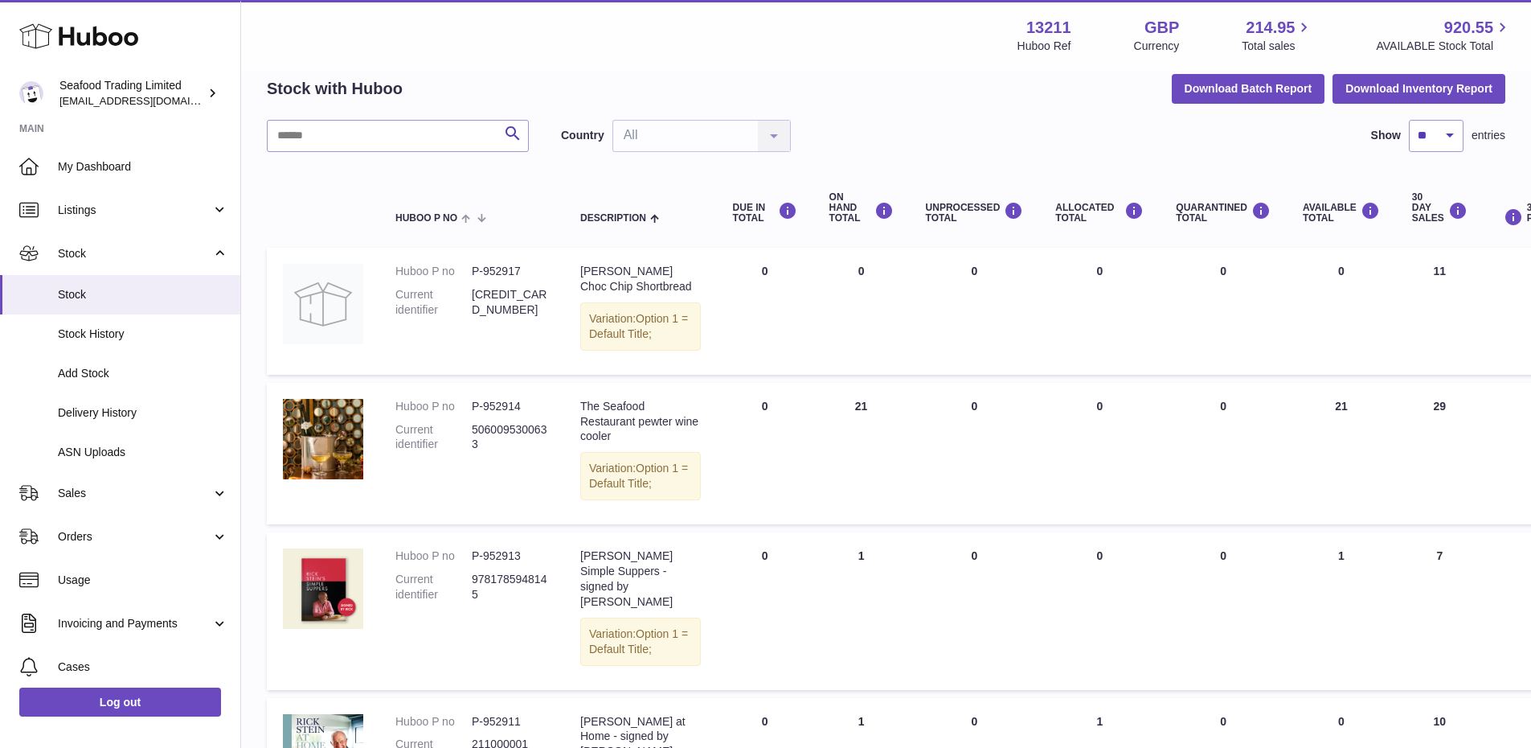
click at [502, 268] on dd "P-952917" at bounding box center [510, 271] width 76 height 15
copy dd "952917"
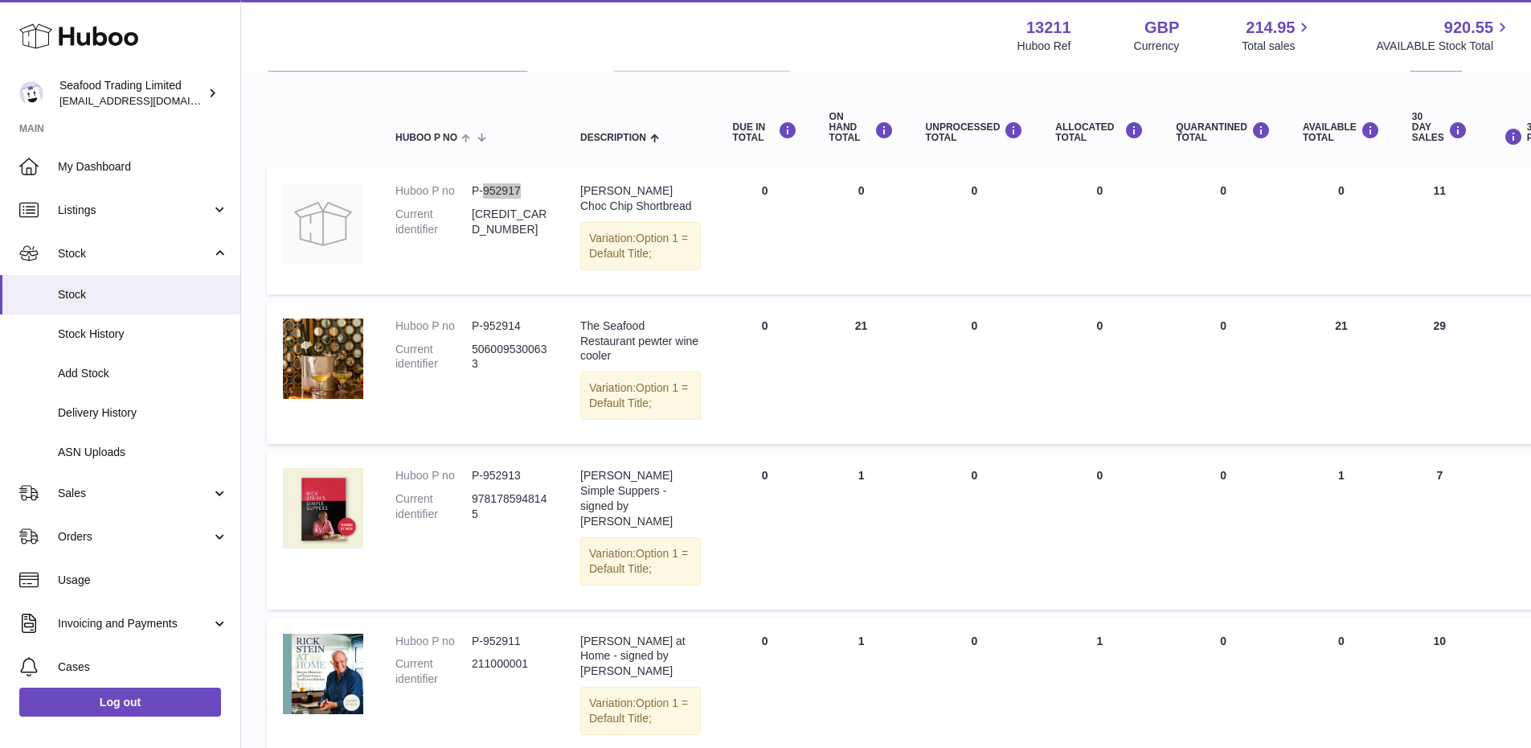
scroll to position [0, 0]
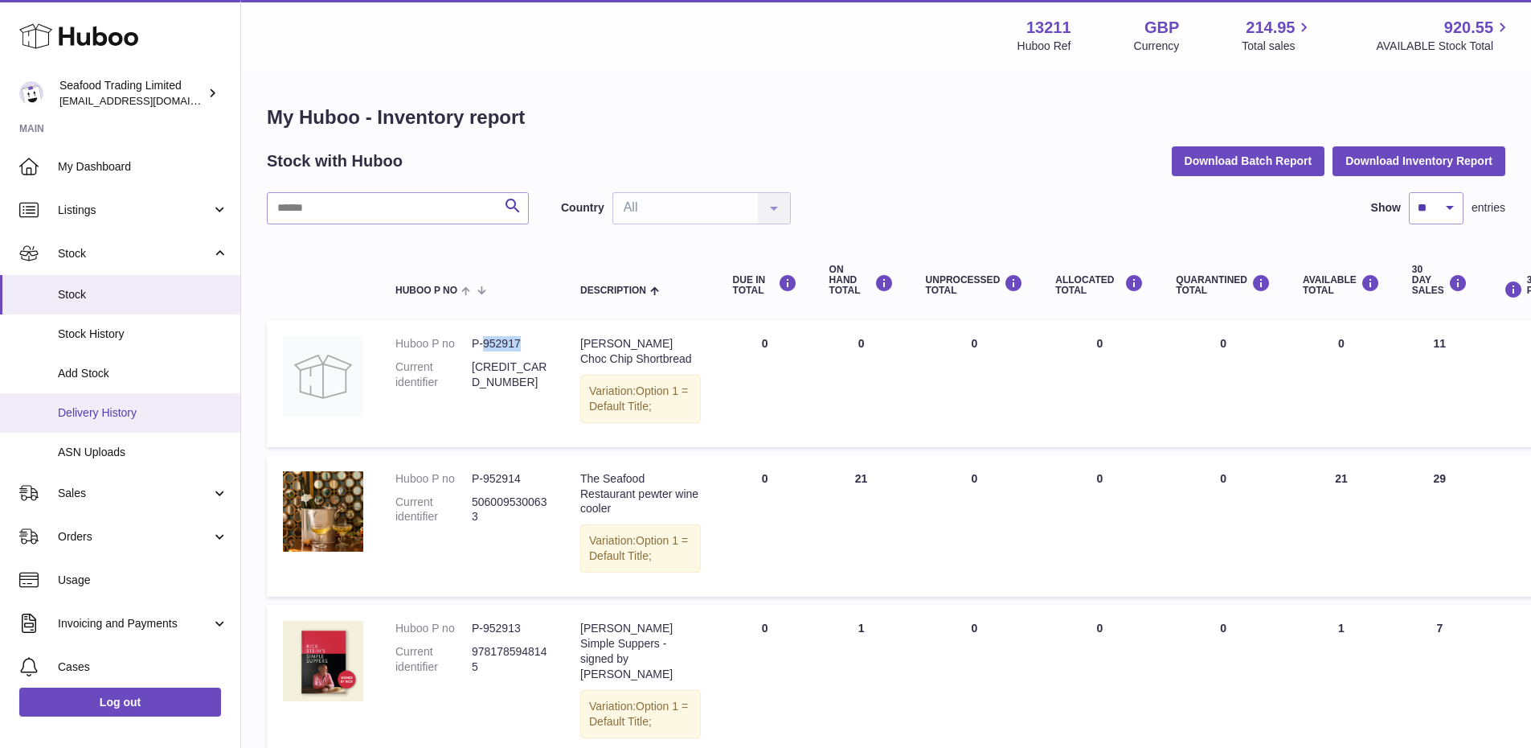
click at [112, 401] on link "Delivery History" at bounding box center [120, 412] width 240 height 39
click at [95, 416] on span "Delivery History" at bounding box center [143, 412] width 170 height 15
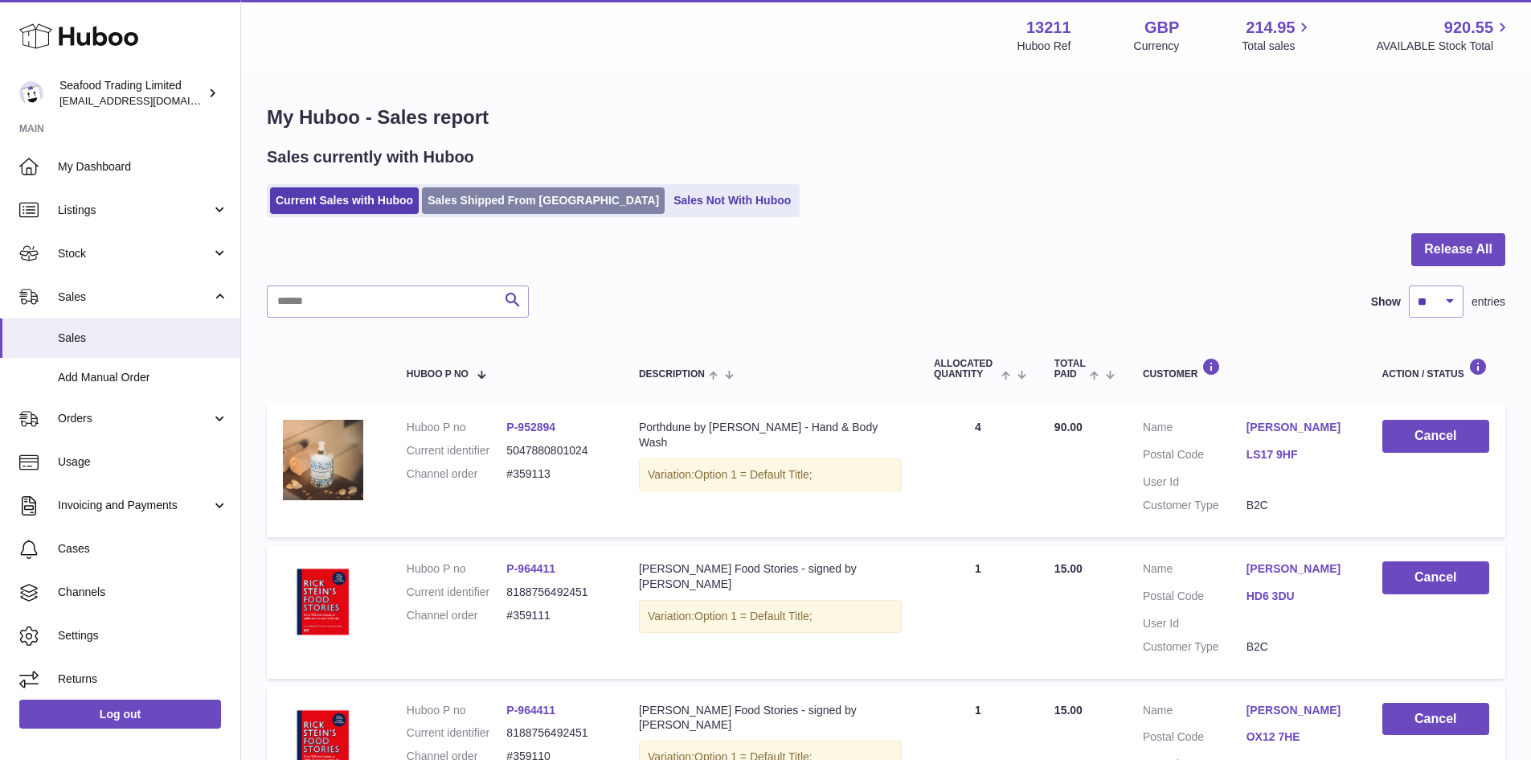
click at [493, 206] on link "Sales Shipped From [GEOGRAPHIC_DATA]" at bounding box center [543, 200] width 243 height 27
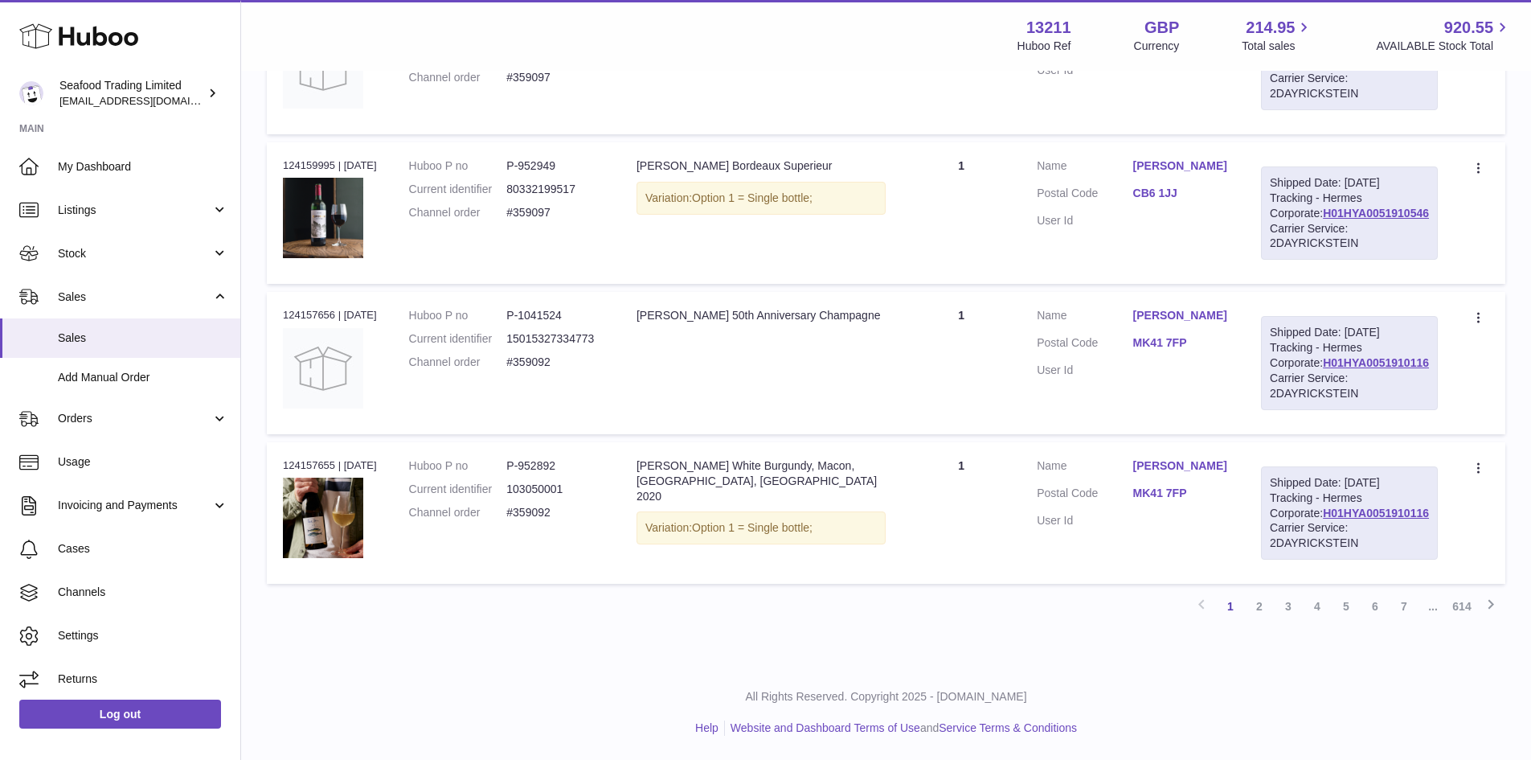
scroll to position [1350, 0]
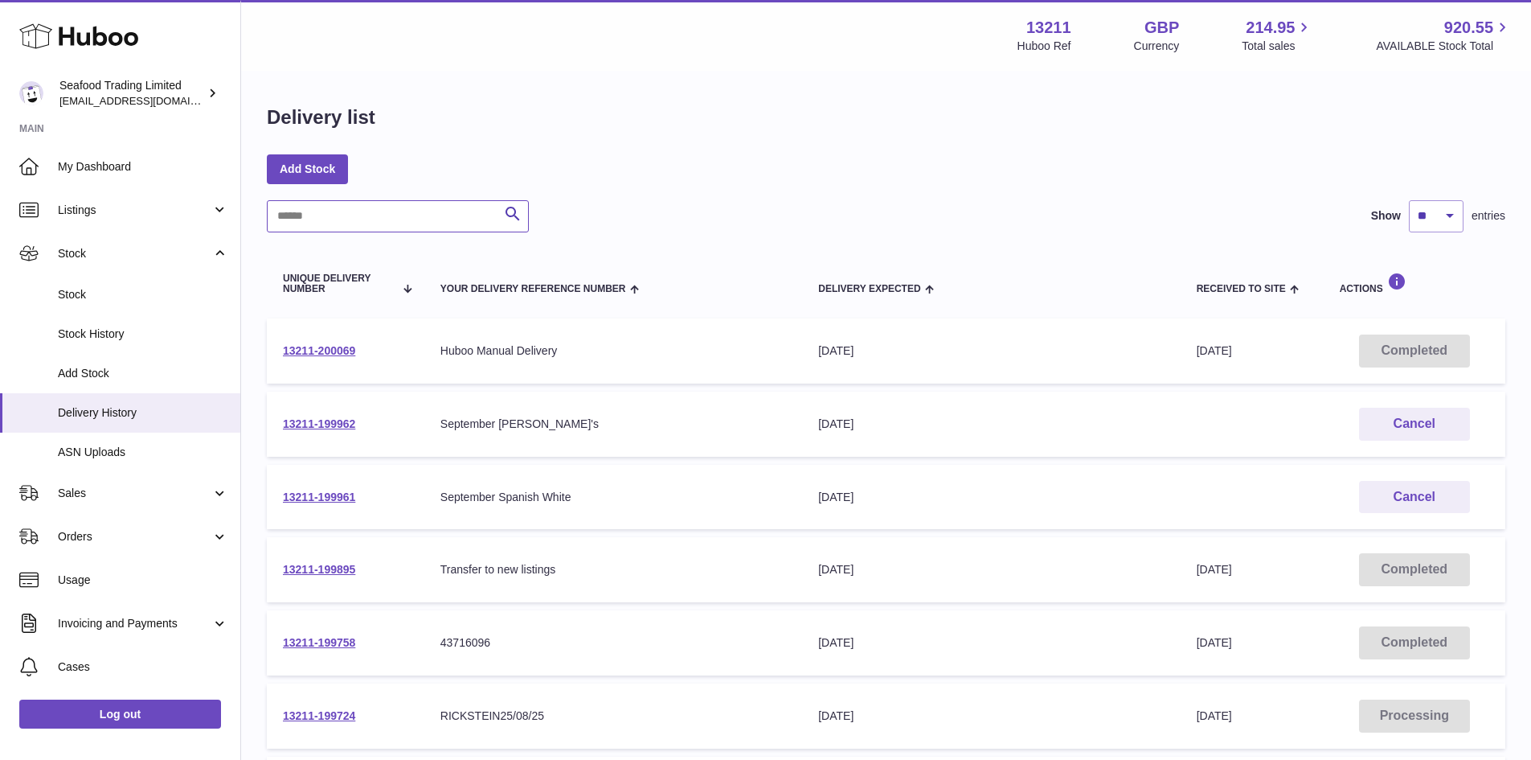
click at [327, 218] on input "text" at bounding box center [398, 216] width 262 height 32
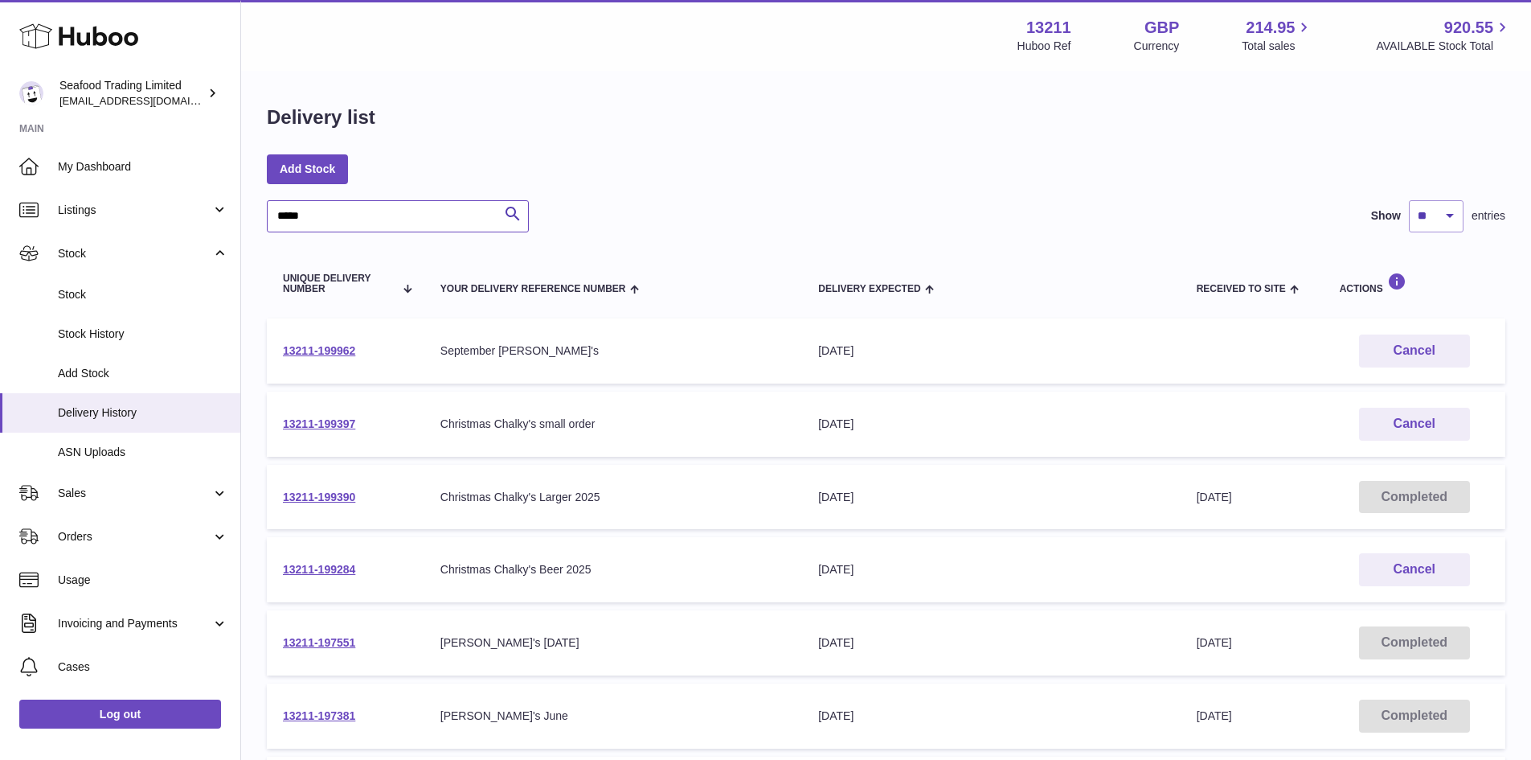
scroll to position [80, 0]
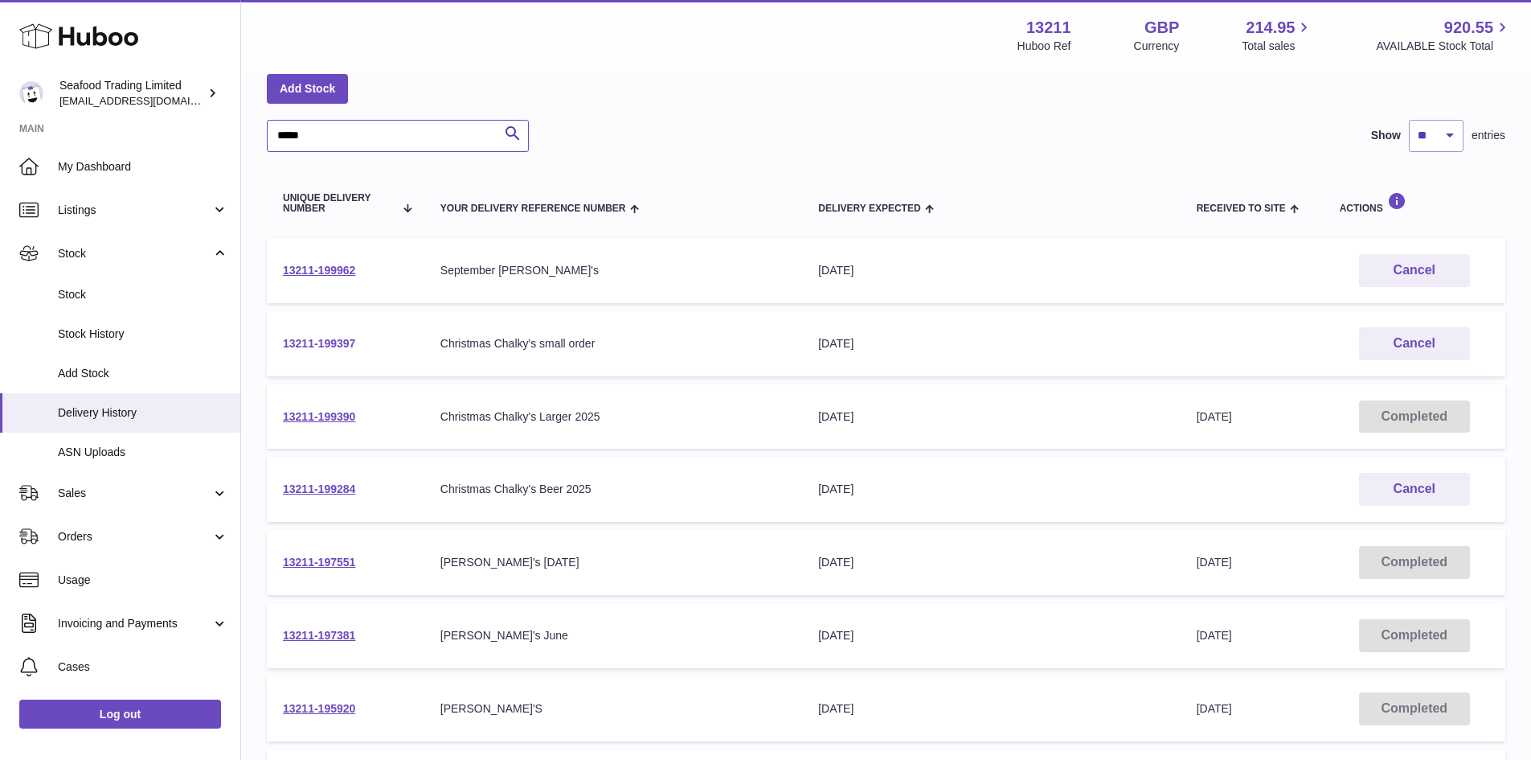
type input "*****"
click at [326, 346] on link "13211-199397" at bounding box center [319, 343] width 72 height 13
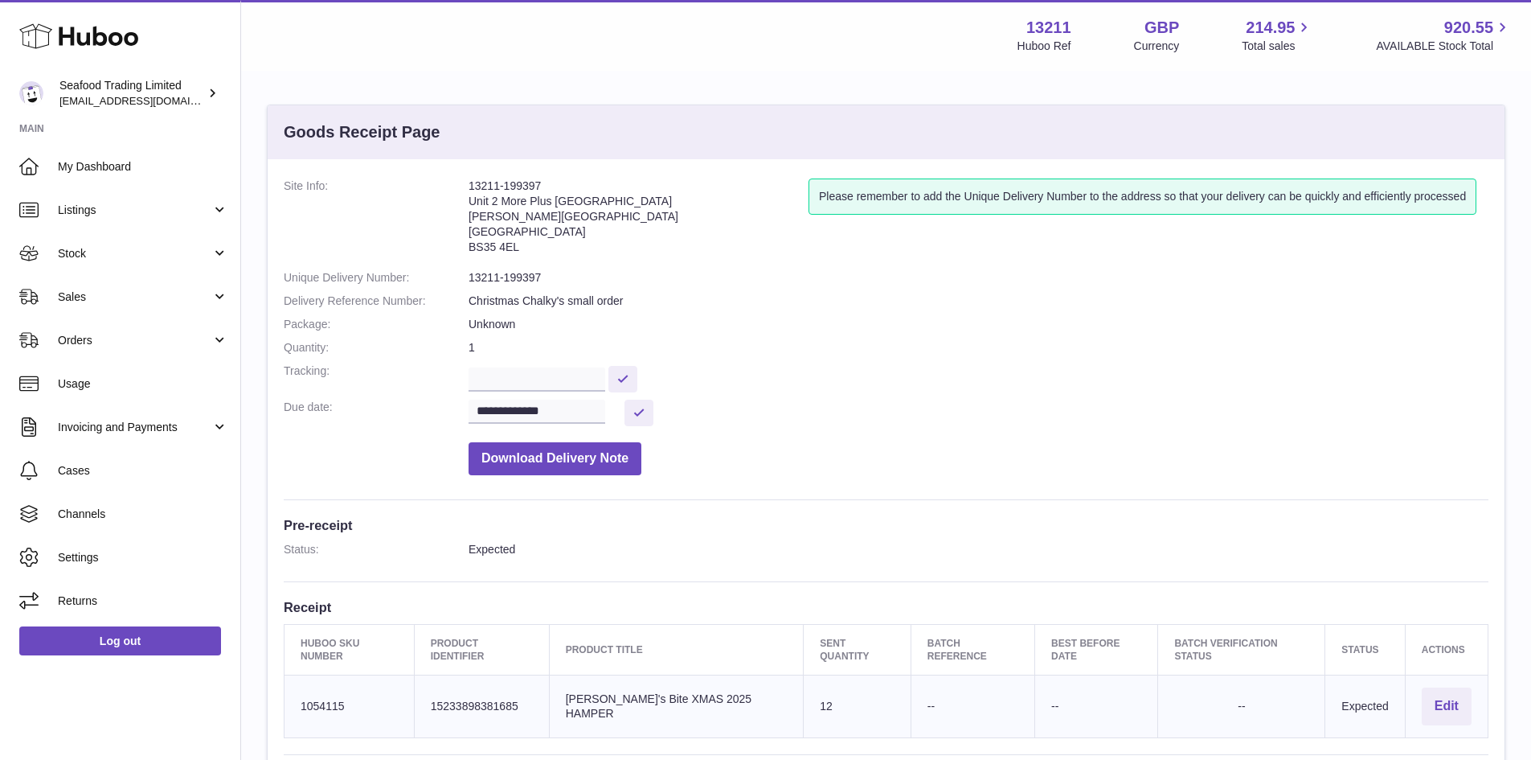
drag, startPoint x: 559, startPoint y: 182, endPoint x: 465, endPoint y: 180, distance: 94.9
click at [465, 180] on dl "**********" at bounding box center [886, 330] width 1205 height 305
copy dl "13211-199397"
drag, startPoint x: 768, startPoint y: 687, endPoint x: 576, endPoint y: 693, distance: 191.4
click at [576, 693] on td "Product title Chalky's Bite XMAS 2025 HAMPER" at bounding box center [676, 706] width 255 height 63
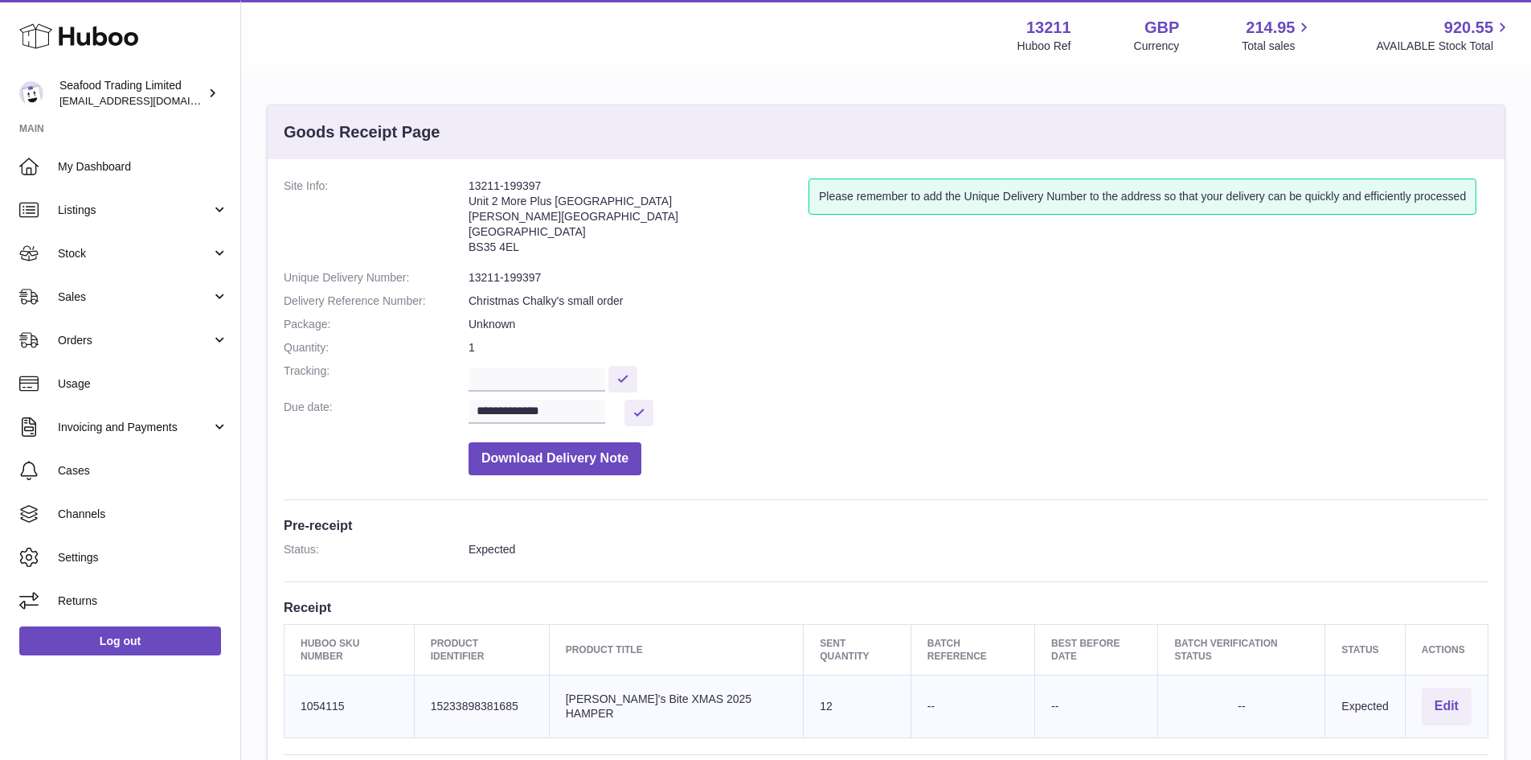
copy td "Chalky's Bite XMAS 2025 HAMPER"
drag, startPoint x: 360, startPoint y: 688, endPoint x: 296, endPoint y: 683, distance: 64.5
click at [296, 683] on td "Huboo SKU Number 1054115" at bounding box center [350, 706] width 130 height 63
copy td "1054115"
